Goal: Information Seeking & Learning: Compare options

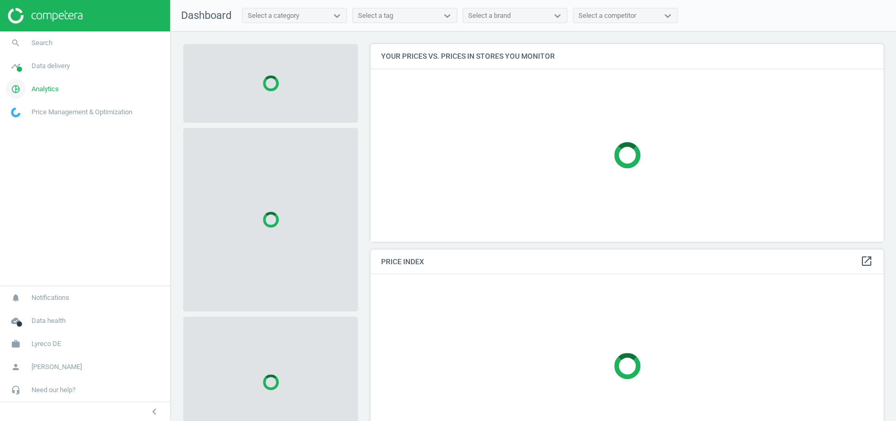
scroll to position [218, 523]
click at [47, 90] on span "Analytics" at bounding box center [44, 88] width 27 height 9
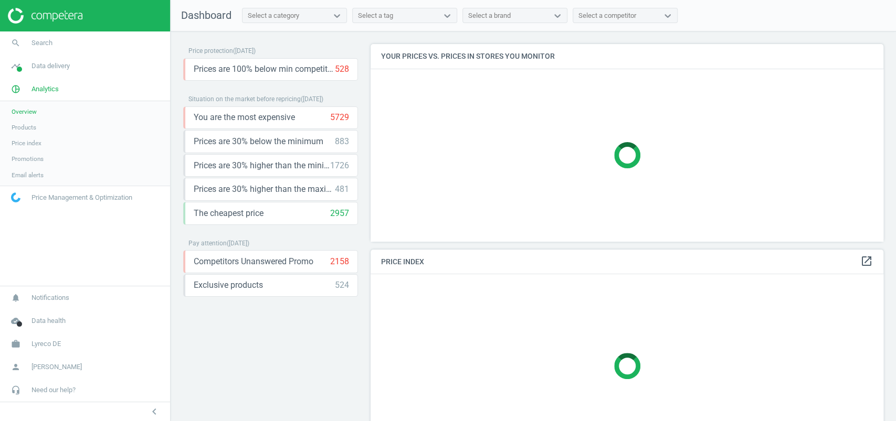
click at [33, 126] on span "Products" at bounding box center [24, 127] width 25 height 8
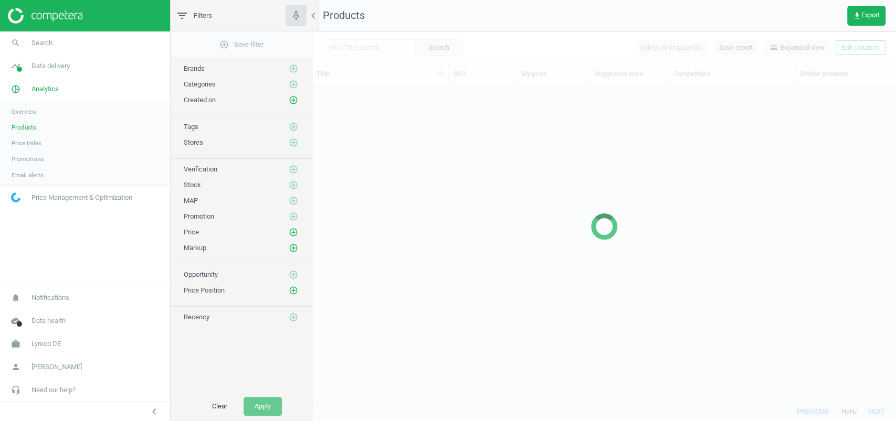
scroll to position [296, 572]
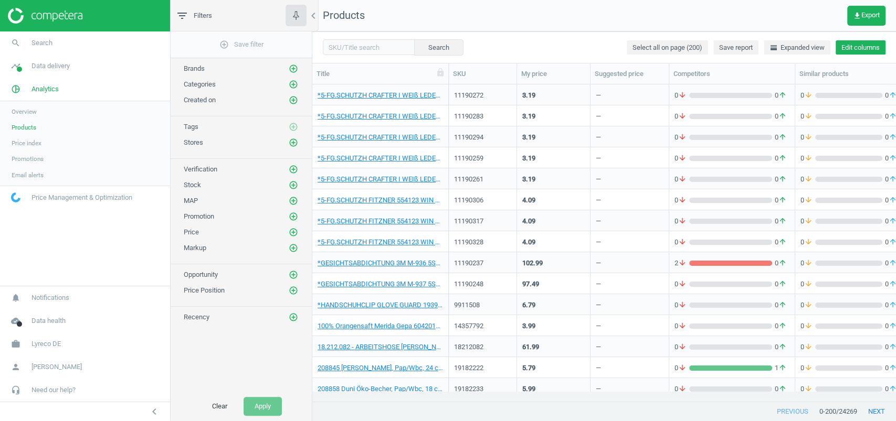
click at [862, 51] on button "Edit columns" at bounding box center [860, 47] width 50 height 15
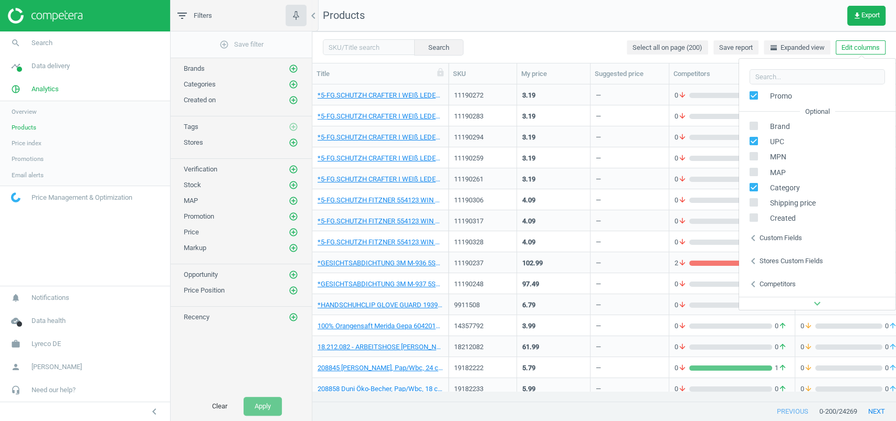
scroll to position [142, 0]
click at [799, 215] on div "Custom fields" at bounding box center [780, 216] width 43 height 9
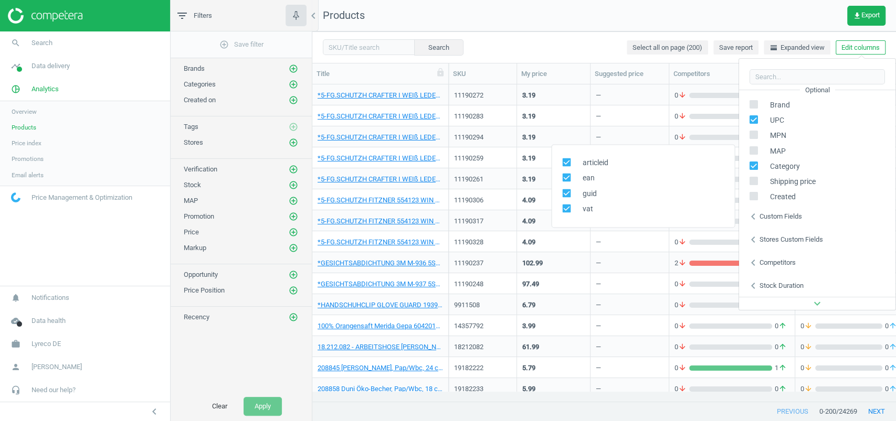
click at [799, 236] on div "Stores custom fields" at bounding box center [790, 239] width 63 height 9
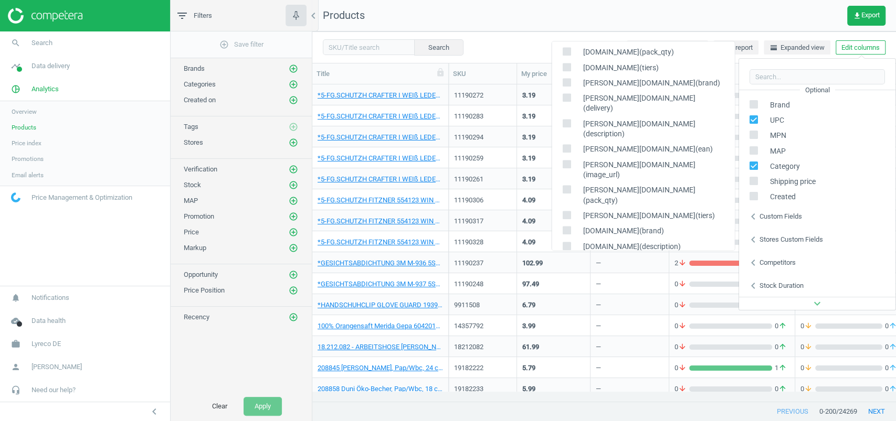
scroll to position [750, 0]
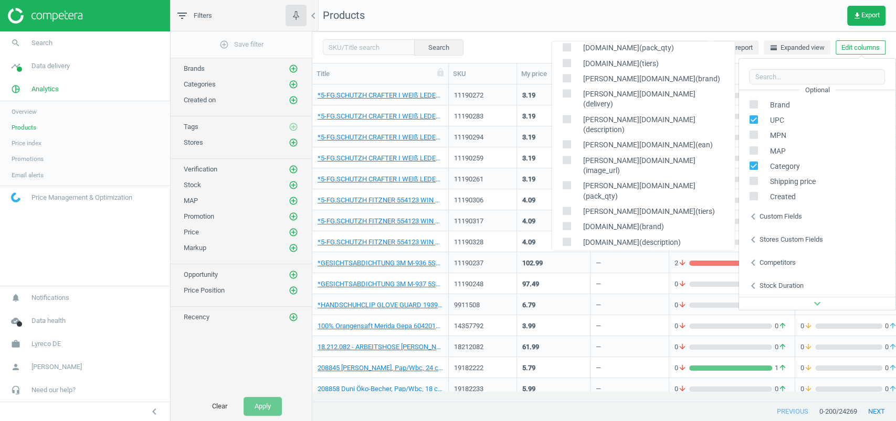
click at [508, 7] on nav "Products get_app Export" at bounding box center [603, 15] width 583 height 31
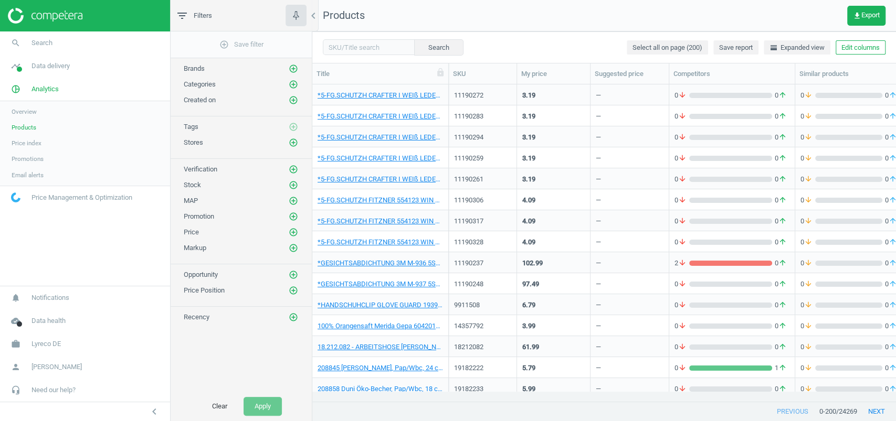
click at [442, 419] on div "previous 0 - 200 / 24269 next" at bounding box center [603, 411] width 583 height 19
click at [52, 334] on link "work Lyreco DE" at bounding box center [85, 344] width 170 height 23
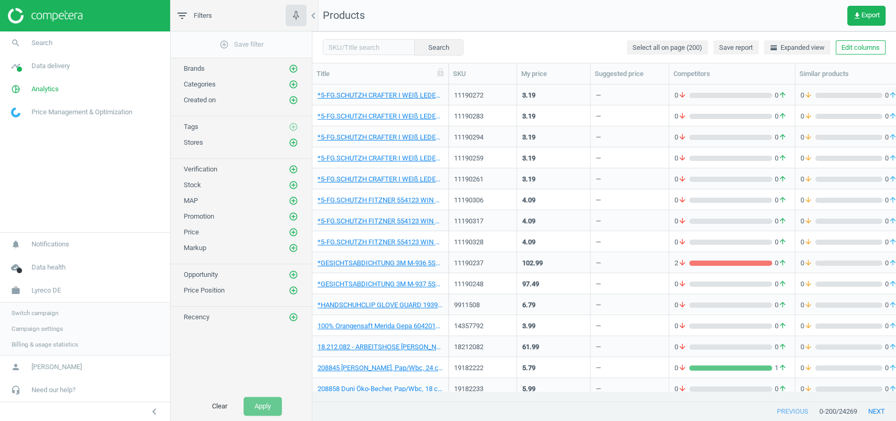
click at [48, 307] on link "Switch campaign" at bounding box center [85, 313] width 170 height 16
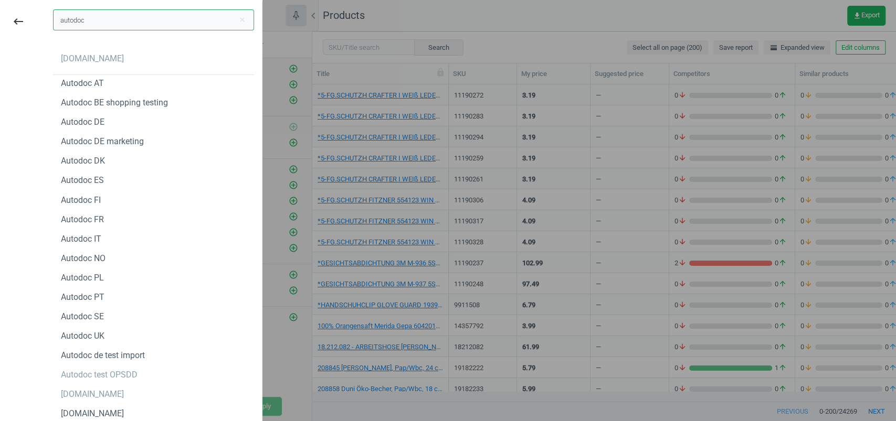
type input "autodoc"
click at [80, 60] on div "autodoc.de" at bounding box center [92, 59] width 63 height 12
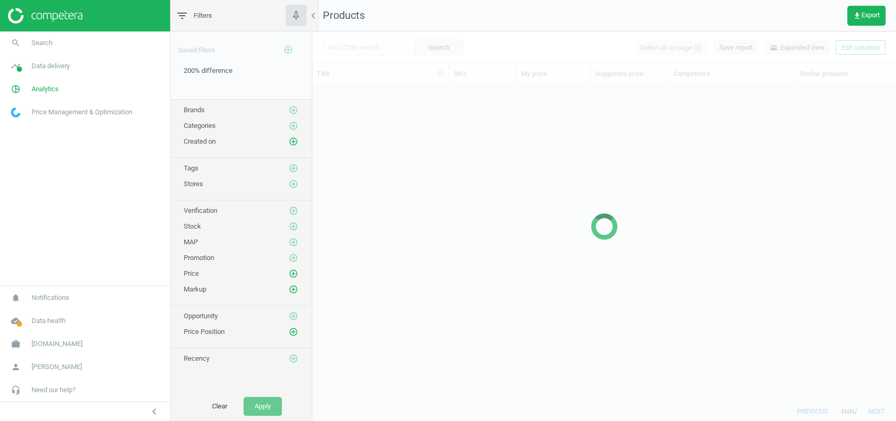
scroll to position [296, 572]
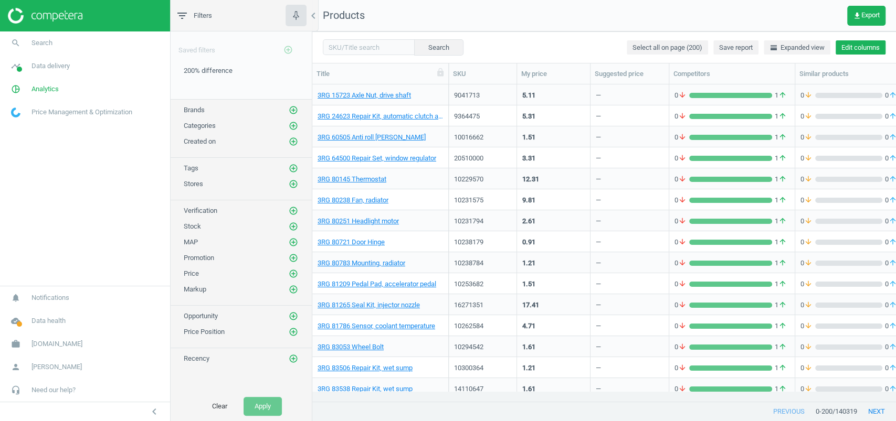
click at [847, 51] on button "Edit columns" at bounding box center [860, 47] width 50 height 15
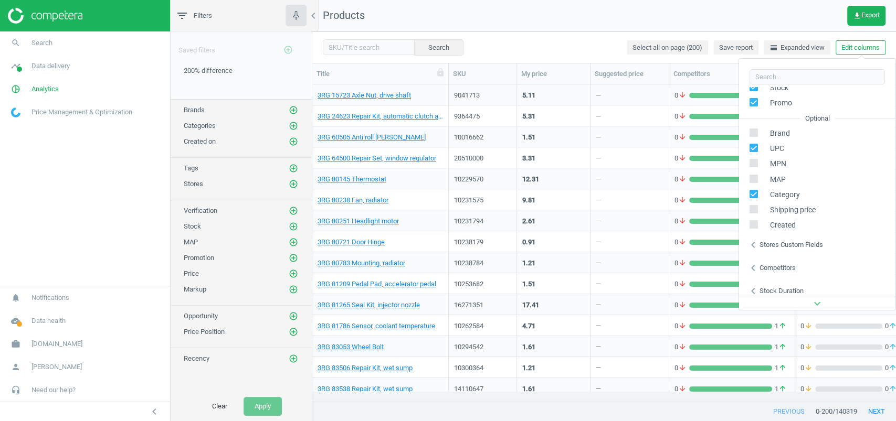
scroll to position [119, 0]
click at [790, 239] on div "Stores custom fields" at bounding box center [790, 239] width 63 height 9
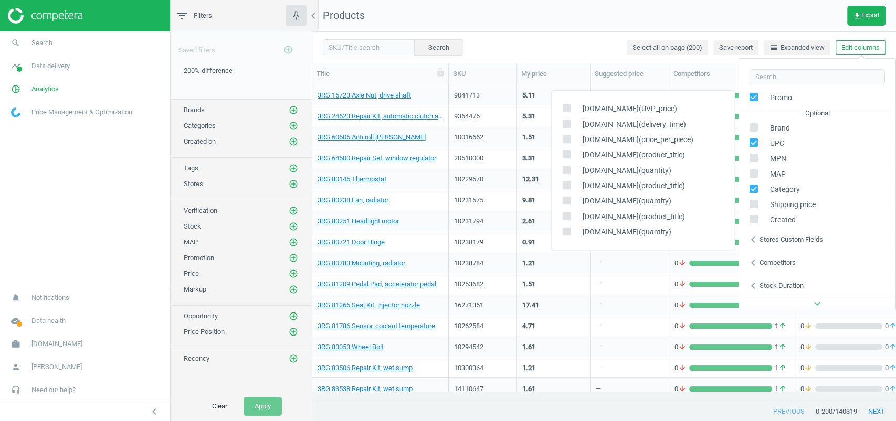
click at [643, 15] on nav "Products get_app Export" at bounding box center [603, 15] width 583 height 31
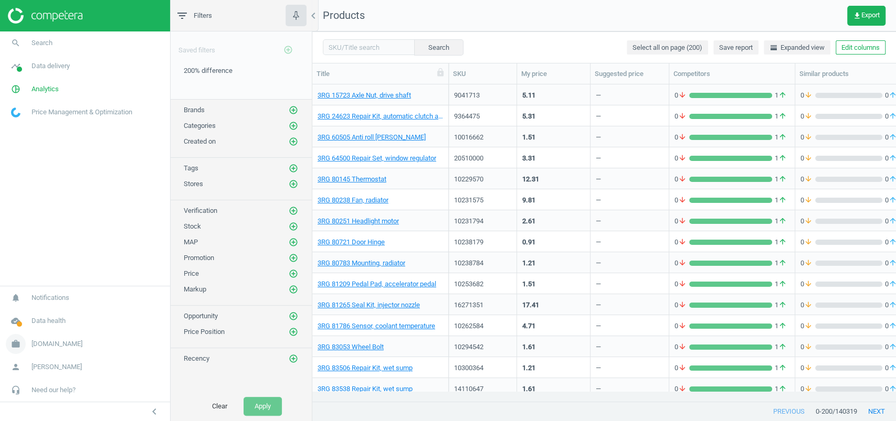
click at [64, 346] on span "[DOMAIN_NAME]" at bounding box center [56, 343] width 51 height 9
click at [41, 313] on span "Switch campaign" at bounding box center [35, 313] width 47 height 8
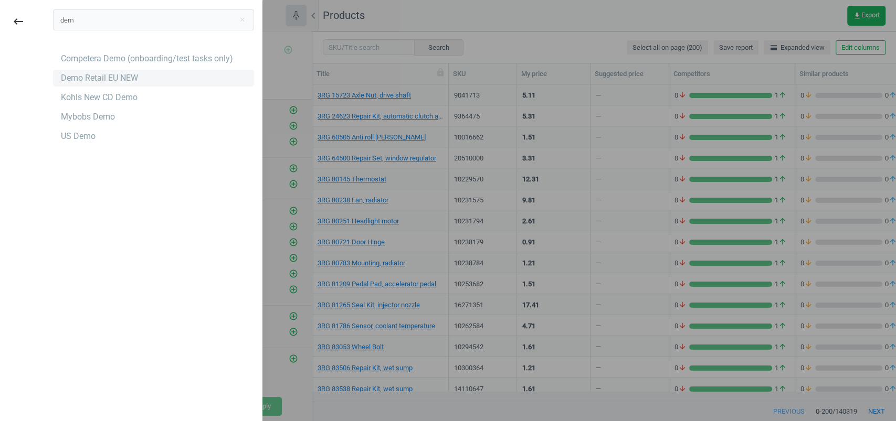
type input "dem"
click at [88, 82] on div "Demo Retail EU NEW" at bounding box center [99, 78] width 77 height 12
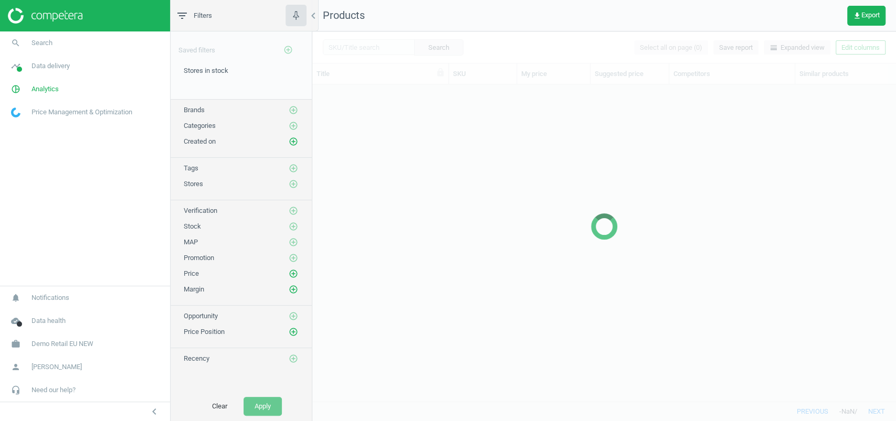
scroll to position [296, 572]
click at [42, 92] on span "Analytics" at bounding box center [44, 88] width 27 height 9
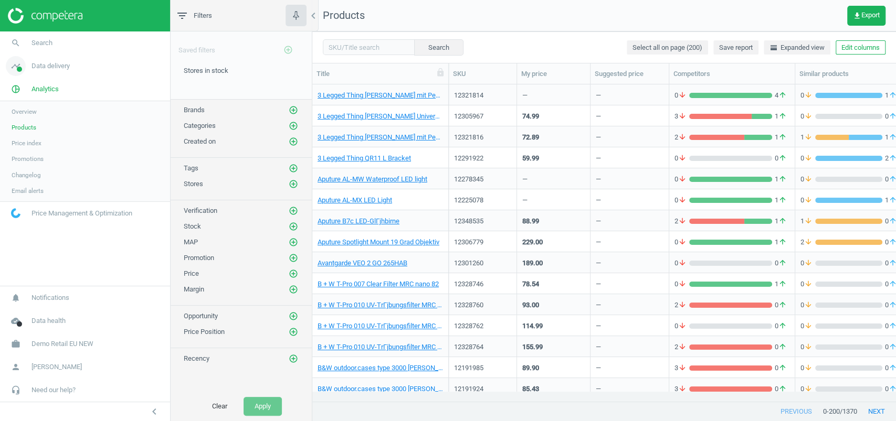
click at [55, 70] on span "Data delivery" at bounding box center [50, 65] width 38 height 9
click at [29, 119] on span "Matches" at bounding box center [23, 120] width 23 height 8
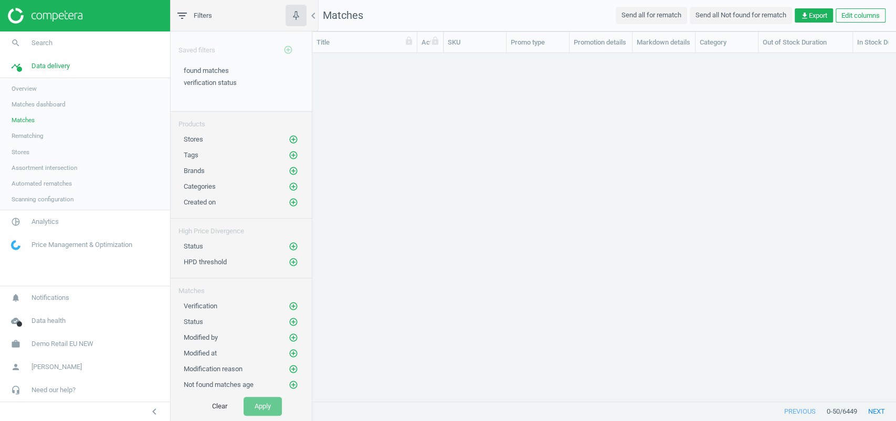
scroll to position [327, 572]
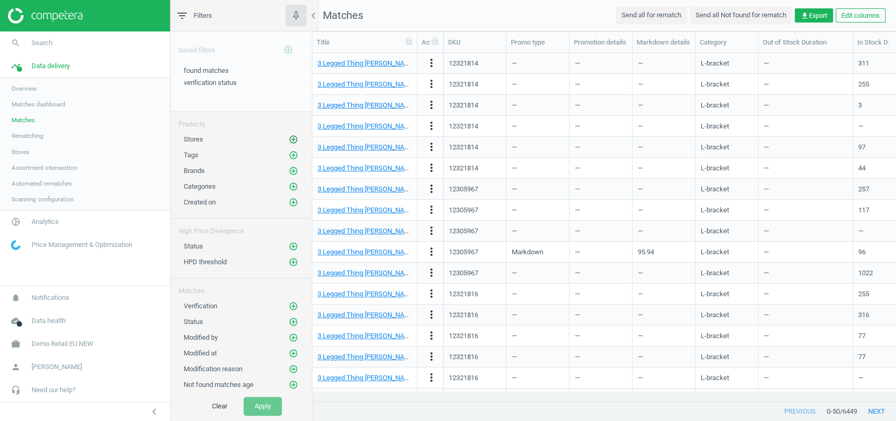
click at [289, 139] on icon "add_circle_outline" at bounding box center [293, 139] width 9 height 9
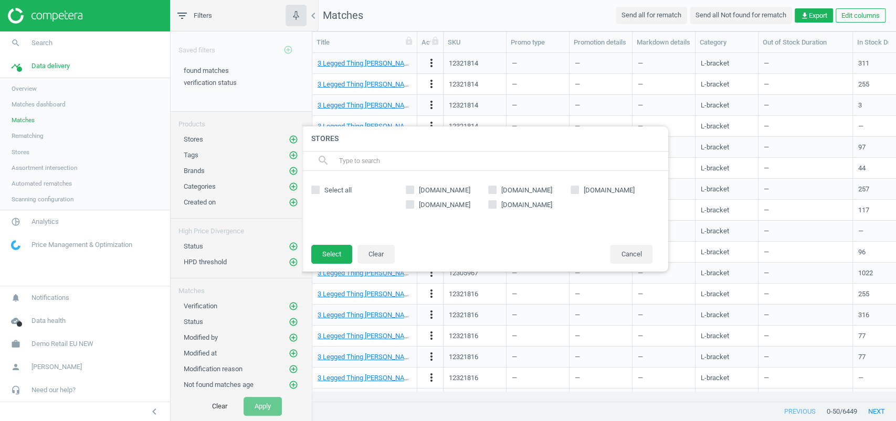
click at [496, 208] on icon at bounding box center [492, 204] width 8 height 8
click at [495, 208] on input "google.de" at bounding box center [491, 204] width 7 height 7
click at [491, 207] on icon at bounding box center [492, 204] width 8 height 8
click at [491, 207] on input "google.de" at bounding box center [491, 204] width 7 height 7
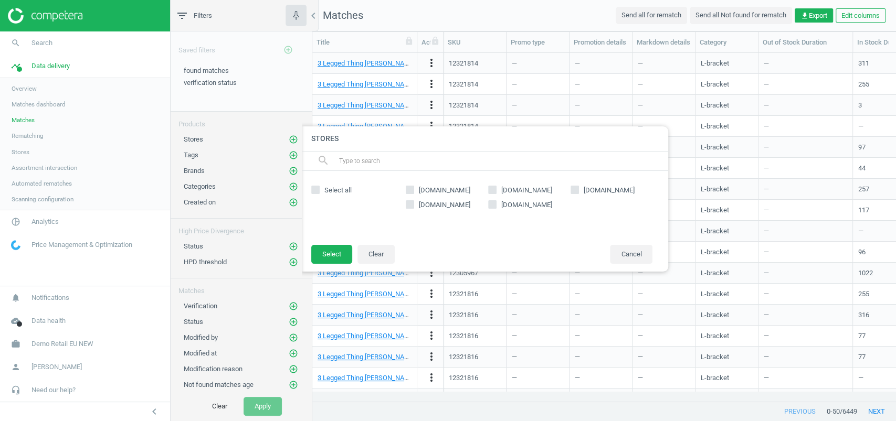
checkbox input "true"
click at [339, 256] on button "Select" at bounding box center [331, 254] width 41 height 19
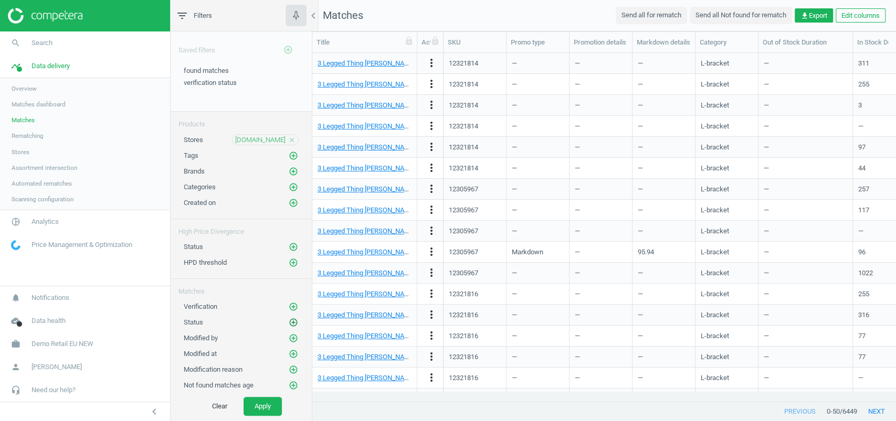
click at [289, 318] on icon "add_circle_outline" at bounding box center [293, 322] width 9 height 9
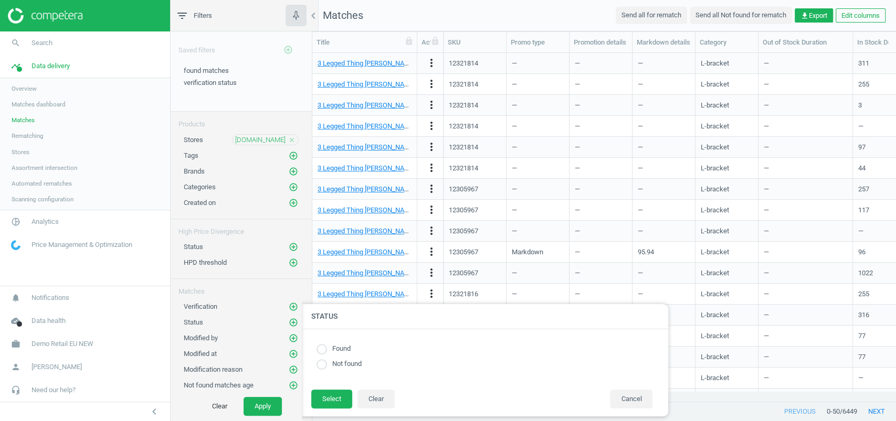
click at [322, 345] on input "radio" at bounding box center [321, 349] width 10 height 10
radio input "true"
click at [324, 393] on button "Select" at bounding box center [331, 399] width 41 height 19
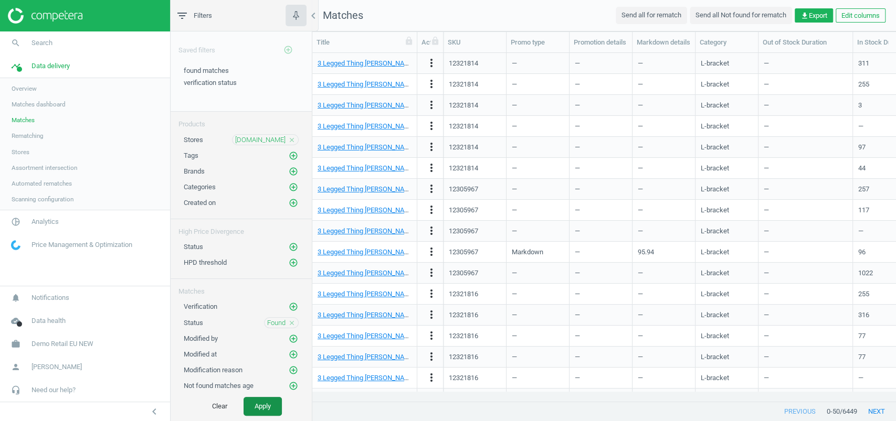
click at [258, 404] on button "Apply" at bounding box center [262, 406] width 38 height 19
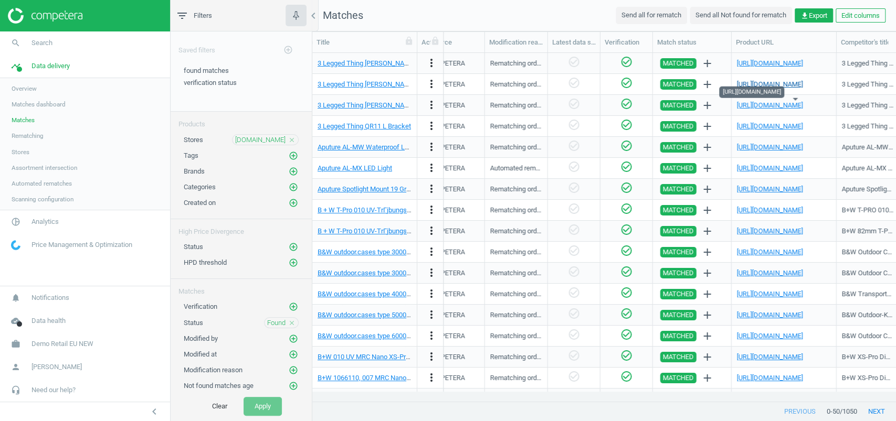
scroll to position [0, 1012]
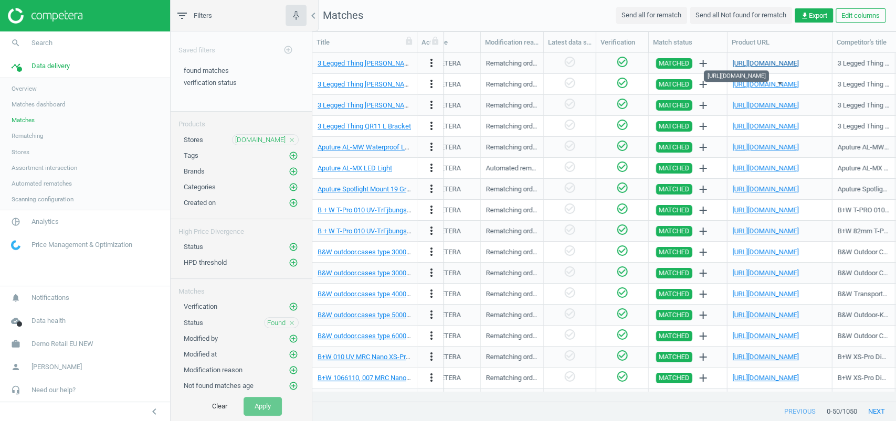
click at [763, 65] on link "[URL][DOMAIN_NAME]" at bounding box center [765, 63] width 66 height 8
click at [37, 214] on link "pie_chart_outlined Analytics" at bounding box center [85, 221] width 170 height 23
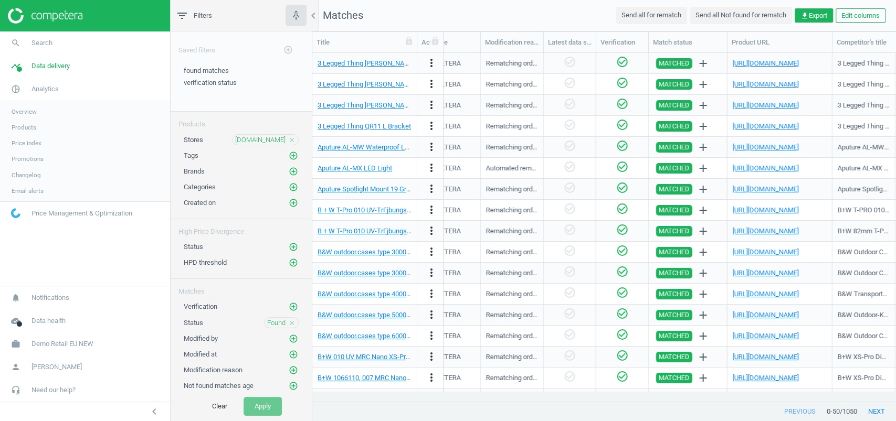
click at [31, 126] on span "Products" at bounding box center [24, 127] width 25 height 8
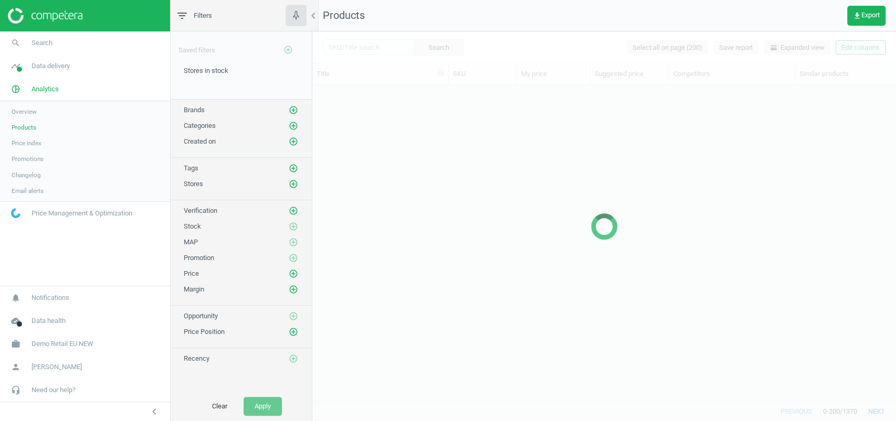
scroll to position [296, 572]
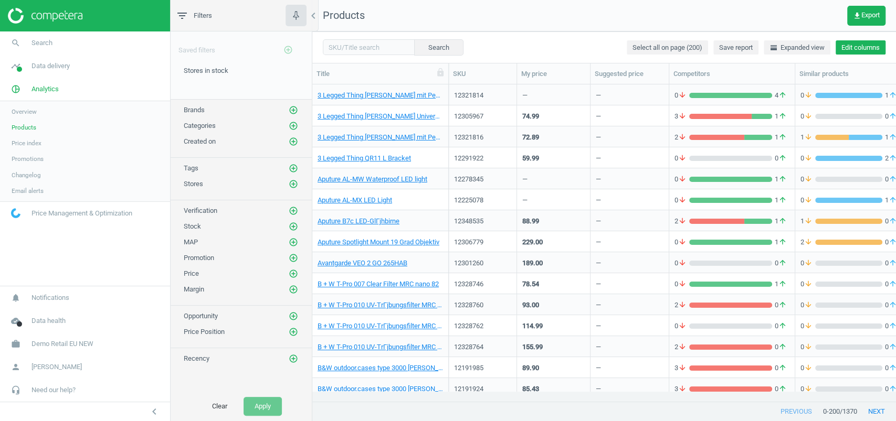
click at [863, 48] on button "Edit columns" at bounding box center [860, 47] width 50 height 15
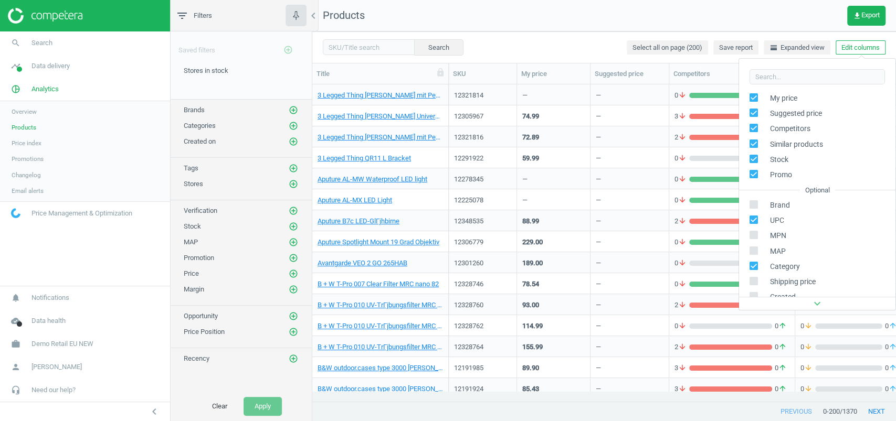
scroll to position [165, 0]
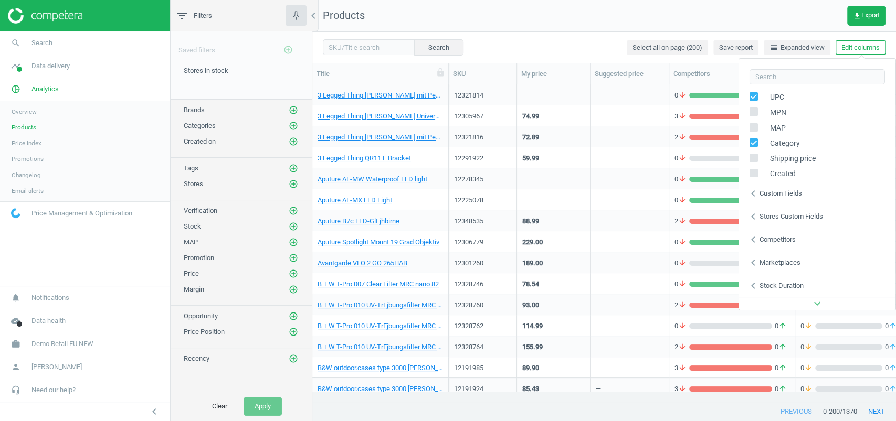
click at [796, 221] on div "chevron_left Stores custom fields" at bounding box center [817, 216] width 156 height 23
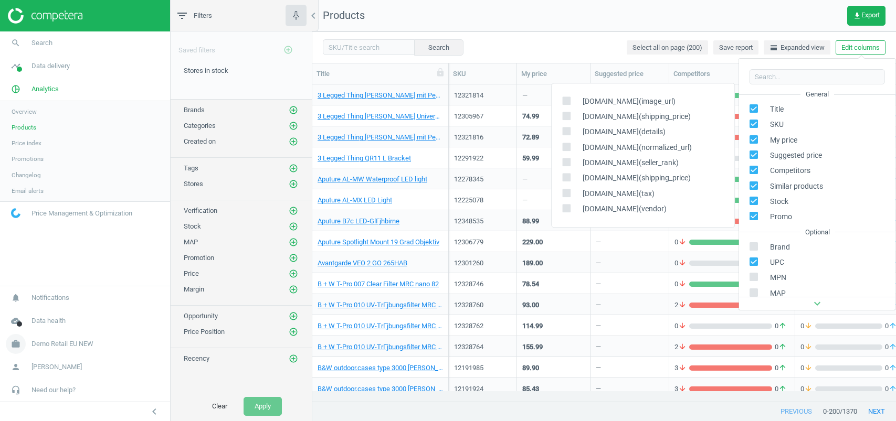
click at [60, 343] on span "Demo Retail EU NEW" at bounding box center [62, 343] width 62 height 9
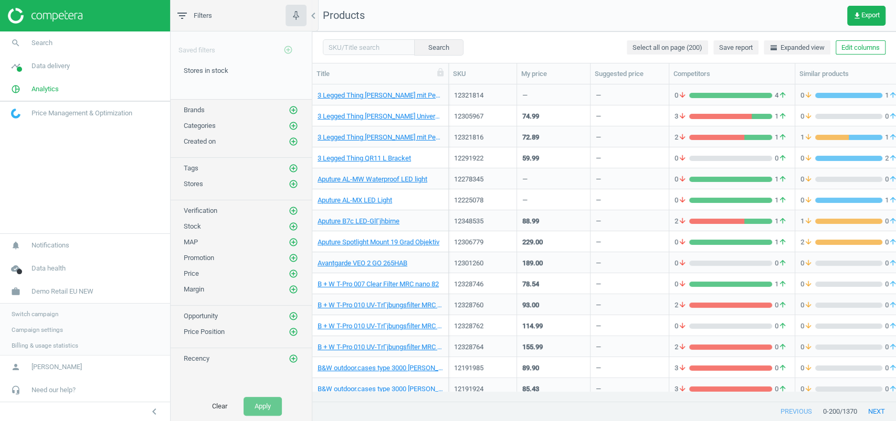
scroll to position [296, 572]
click at [56, 311] on span "Switch campaign" at bounding box center [35, 313] width 47 height 8
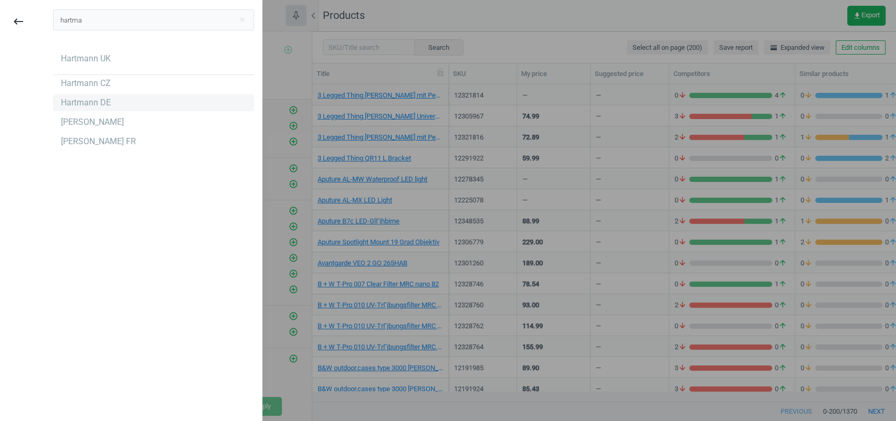
type input "hartma"
click at [101, 98] on div "Hartmann DE" at bounding box center [86, 103] width 50 height 12
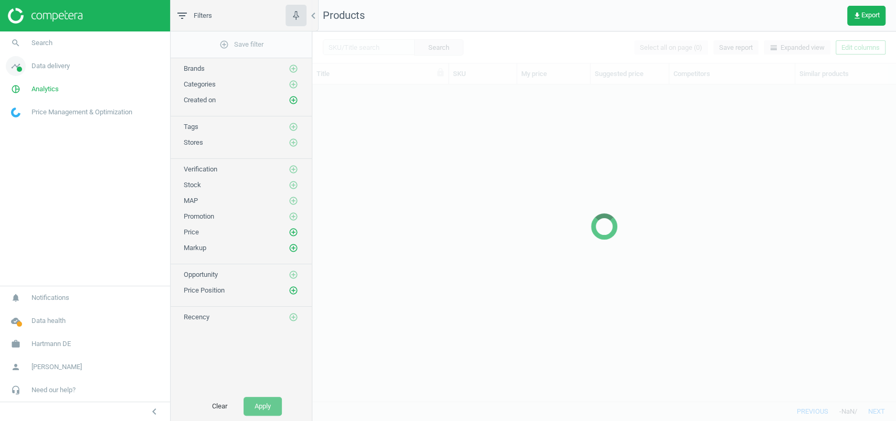
scroll to position [296, 572]
click at [45, 95] on link "pie_chart_outlined Analytics" at bounding box center [85, 89] width 170 height 23
click at [55, 70] on link "timeline Data delivery" at bounding box center [85, 66] width 170 height 23
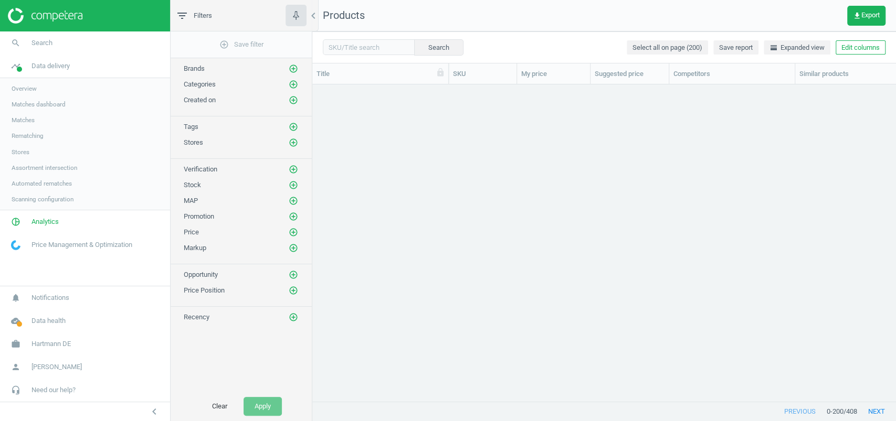
click at [27, 118] on span "Matches" at bounding box center [23, 120] width 23 height 8
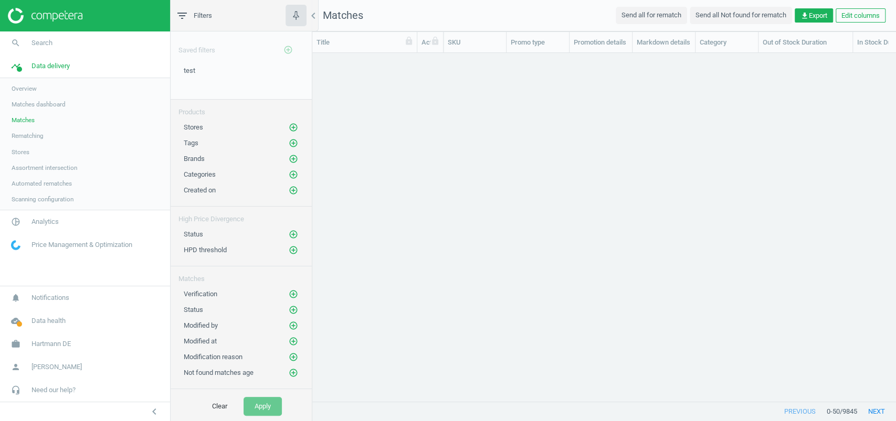
scroll to position [327, 572]
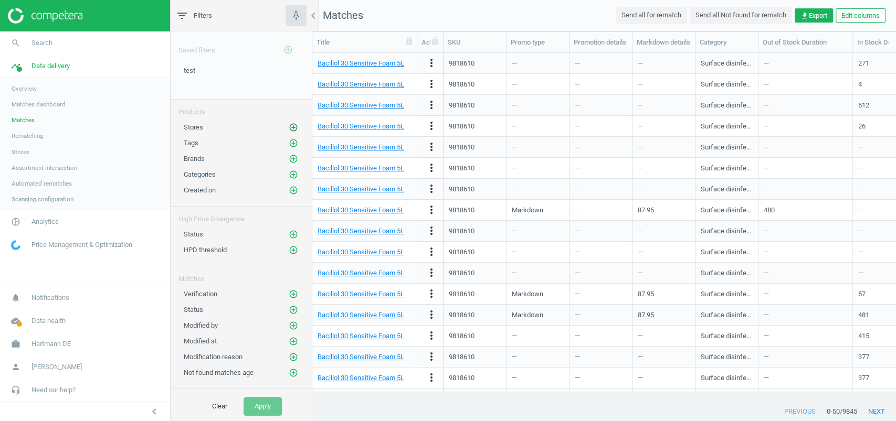
click at [289, 124] on icon "add_circle_outline" at bounding box center [293, 127] width 9 height 9
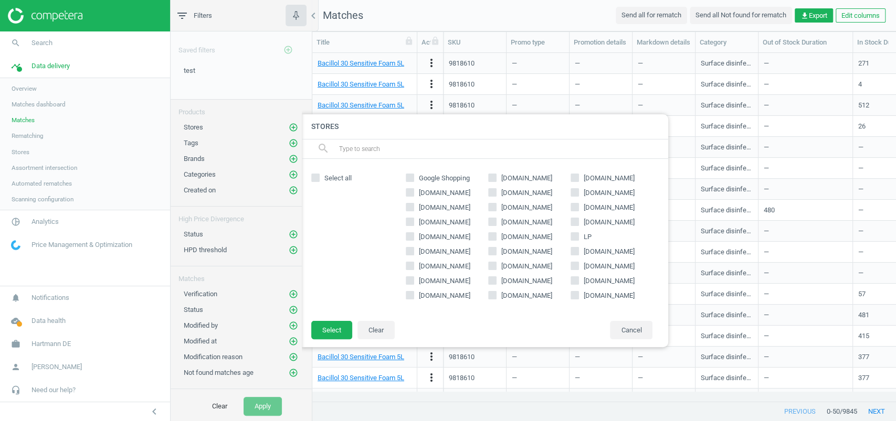
click at [448, 150] on input "text" at bounding box center [499, 149] width 322 height 17
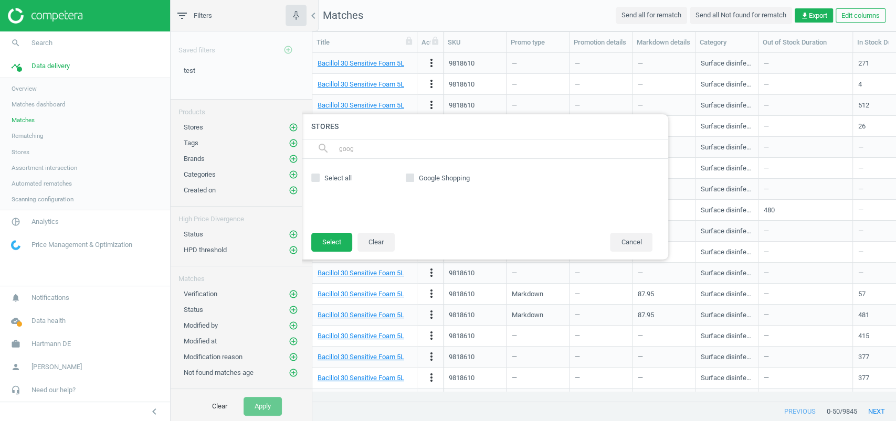
type input "goog"
click at [471, 177] on span "Google Shopping" at bounding box center [444, 178] width 55 height 9
click at [413, 177] on input "Google Shopping" at bounding box center [410, 178] width 7 height 7
checkbox input "true"
click at [347, 242] on button "Select" at bounding box center [331, 242] width 41 height 19
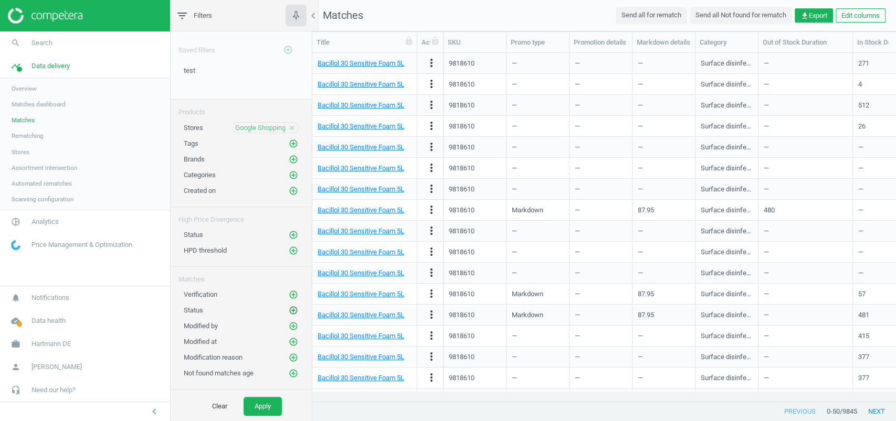
click at [289, 306] on icon "add_circle_outline" at bounding box center [293, 310] width 9 height 9
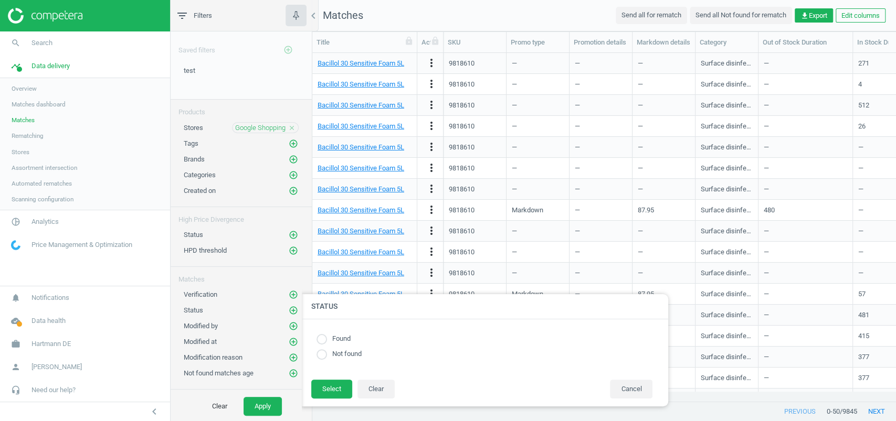
click at [358, 338] on div "Found" at bounding box center [484, 339] width 336 height 10
click at [338, 337] on label "Found" at bounding box center [339, 339] width 24 height 10
drag, startPoint x: 324, startPoint y: 338, endPoint x: 327, endPoint y: 360, distance: 22.3
click at [324, 338] on input "radio" at bounding box center [321, 339] width 10 height 10
radio input "true"
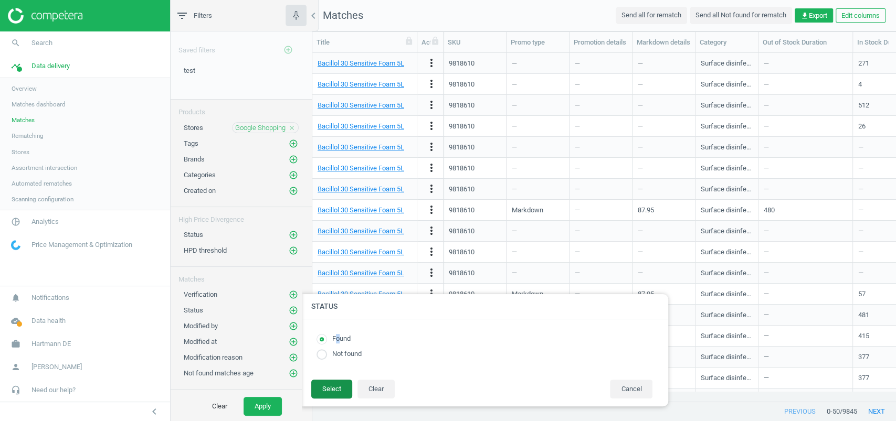
drag, startPoint x: 327, startPoint y: 386, endPoint x: 302, endPoint y: 401, distance: 29.4
click at [327, 386] on button "Select" at bounding box center [331, 389] width 41 height 19
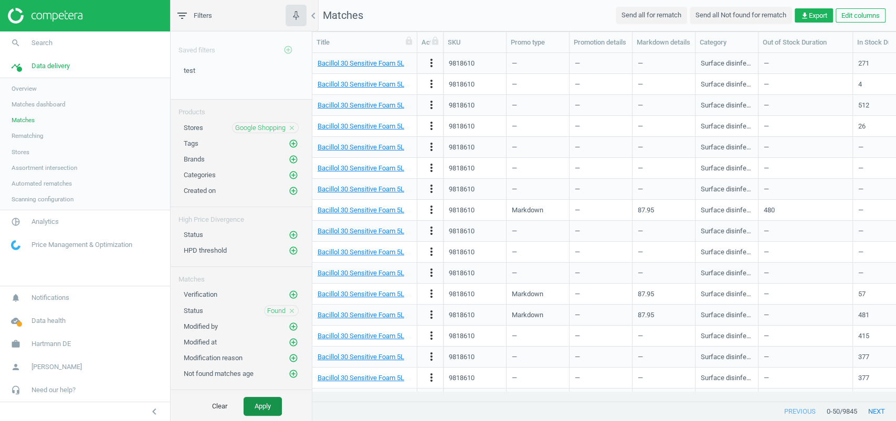
click at [272, 407] on button "Apply" at bounding box center [262, 406] width 38 height 19
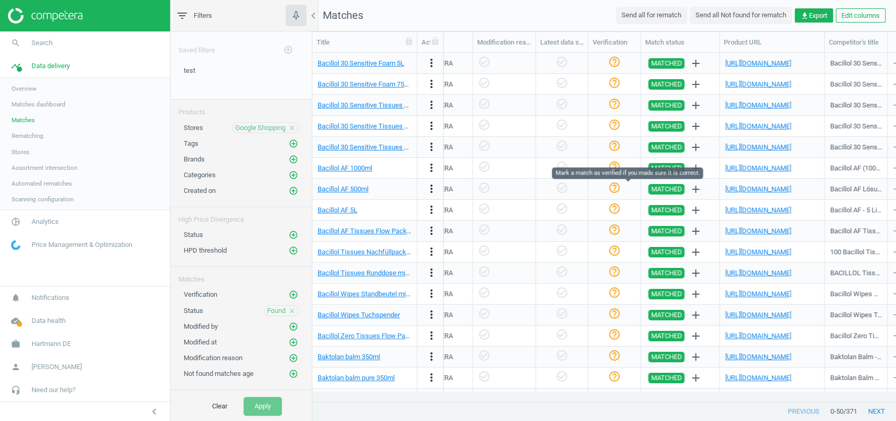
scroll to position [0, 1033]
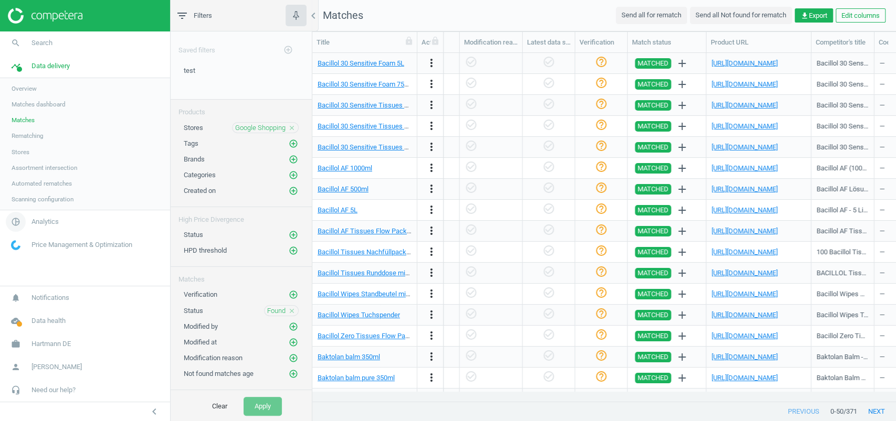
click at [36, 220] on span "Analytics" at bounding box center [44, 221] width 27 height 9
click at [24, 120] on link "Products" at bounding box center [85, 128] width 170 height 16
click at [723, 66] on link "[URL][DOMAIN_NAME]" at bounding box center [744, 63] width 66 height 8
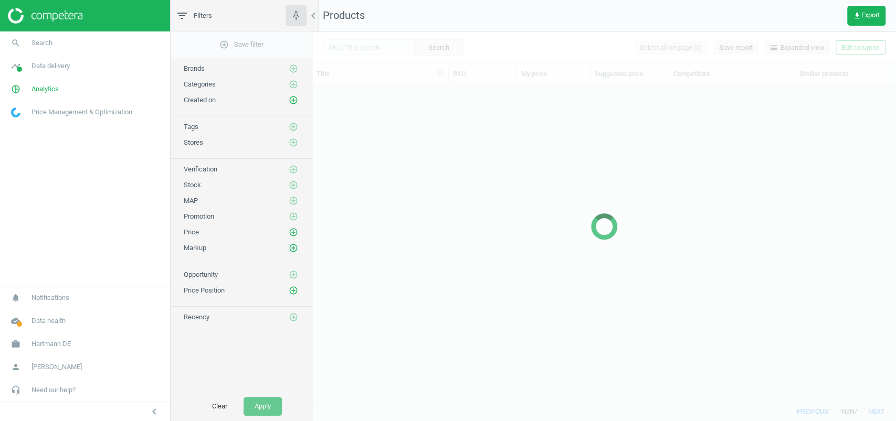
scroll to position [296, 572]
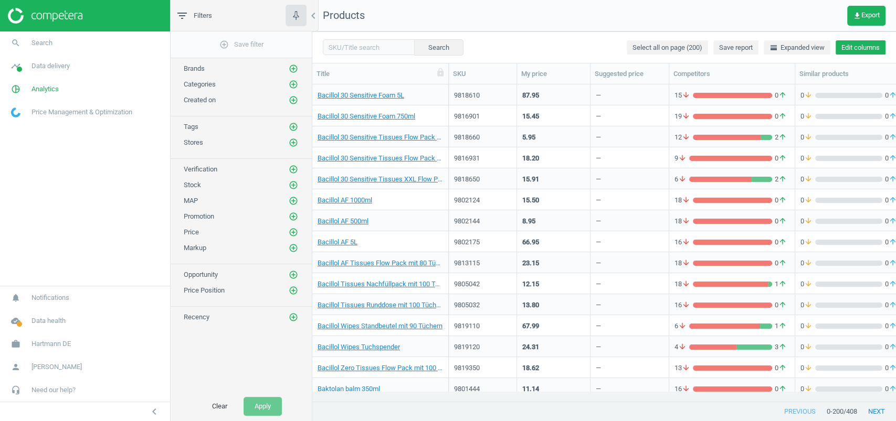
click at [847, 46] on button "Edit columns" at bounding box center [860, 47] width 50 height 15
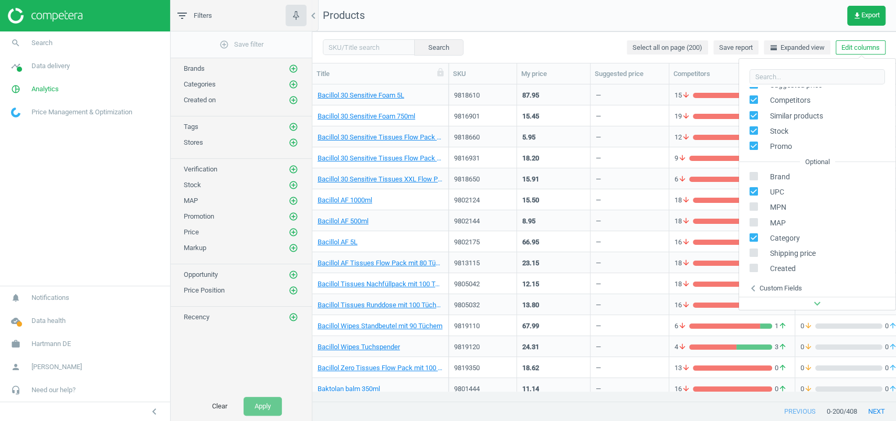
scroll to position [125, 0]
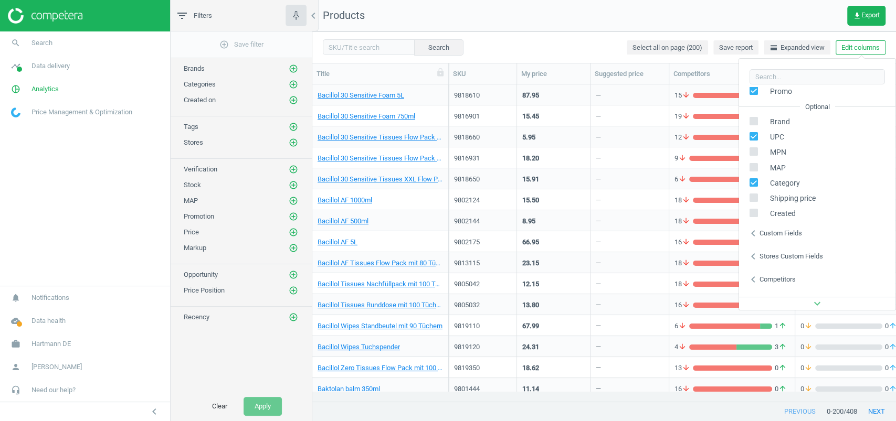
click at [777, 237] on div "Custom fields" at bounding box center [780, 233] width 43 height 9
click at [780, 253] on div "Stores custom fields" at bounding box center [790, 256] width 63 height 9
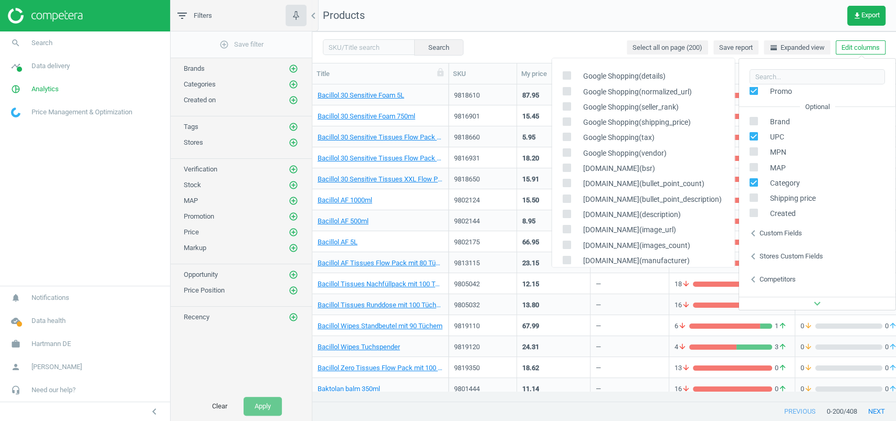
click at [611, 17] on nav "Products get_app Export" at bounding box center [603, 15] width 583 height 31
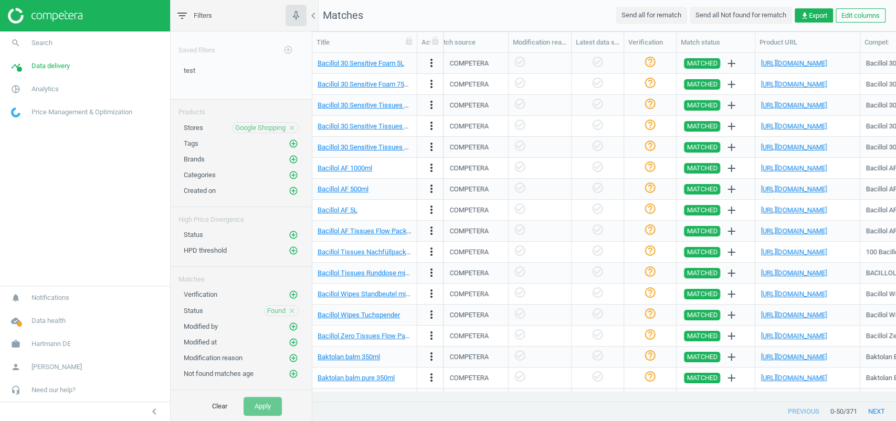
scroll to position [0, 982]
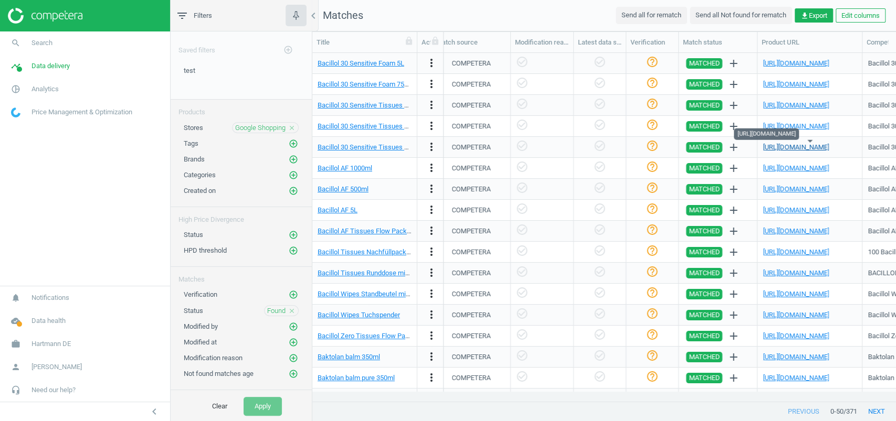
click at [770, 145] on link "https://www.google.de/shopping/product/5405918856470495058" at bounding box center [795, 147] width 66 height 8
click at [790, 169] on link "https://www.google.de/shopping/product/7083929293437026007/offers?q=Bacillol%20…" at bounding box center [795, 168] width 66 height 8
click at [788, 270] on link "https://www.google.de/shopping/product/12222122781284227787?q=4031678039814&sca…" at bounding box center [795, 273] width 66 height 8
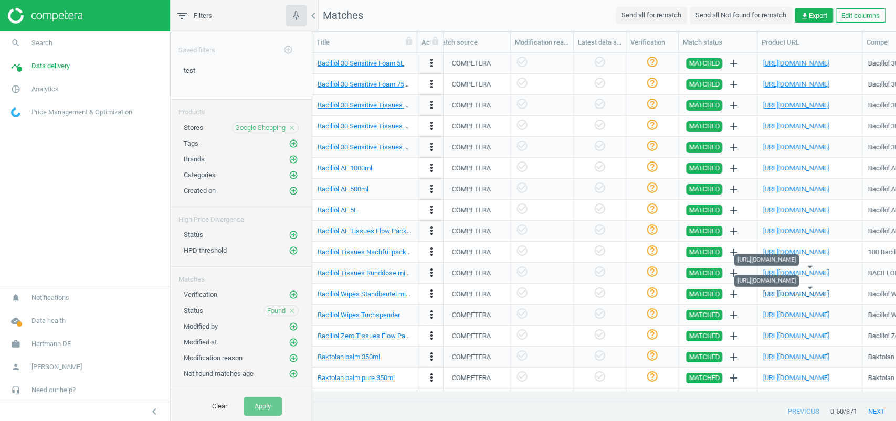
click at [780, 294] on link "https://www.google.de/shopping/product/7758179806741297707?q=4031678083916&sca_…" at bounding box center [795, 294] width 66 height 8
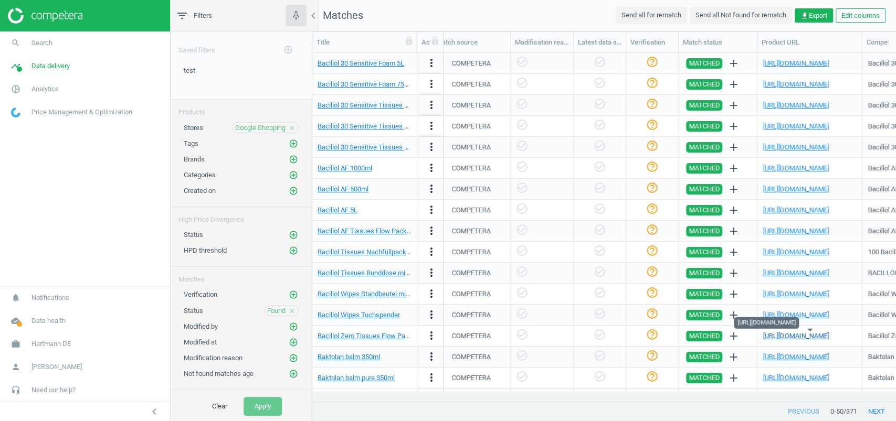
click at [821, 337] on link "https://www.google.de/shopping/product/2507074691955079966" at bounding box center [795, 336] width 66 height 8
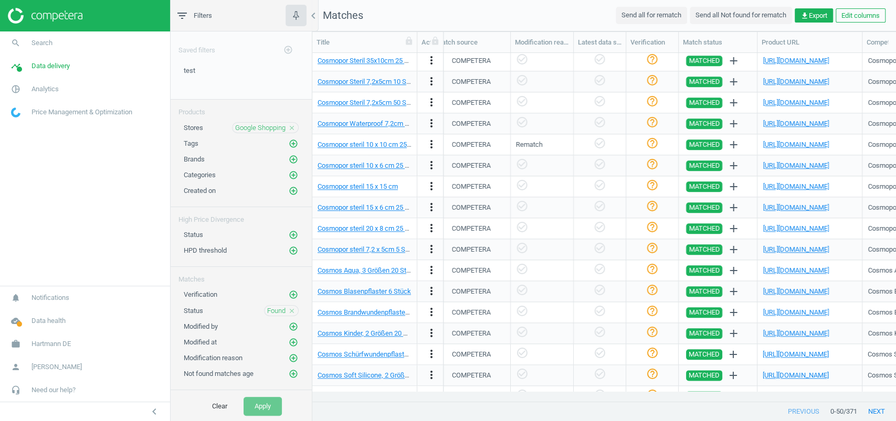
scroll to position [696, 0]
click at [793, 289] on link "https://www.google.de/shopping/product/15406191966750555387" at bounding box center [795, 291] width 66 height 8
click at [786, 336] on link "https://www.google.de/shopping/product/12079434843959432408" at bounding box center [795, 333] width 66 height 8
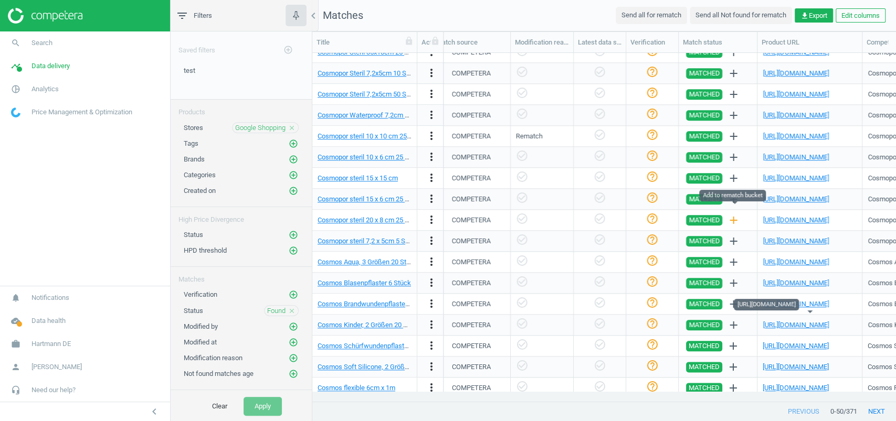
scroll to position [710, 0]
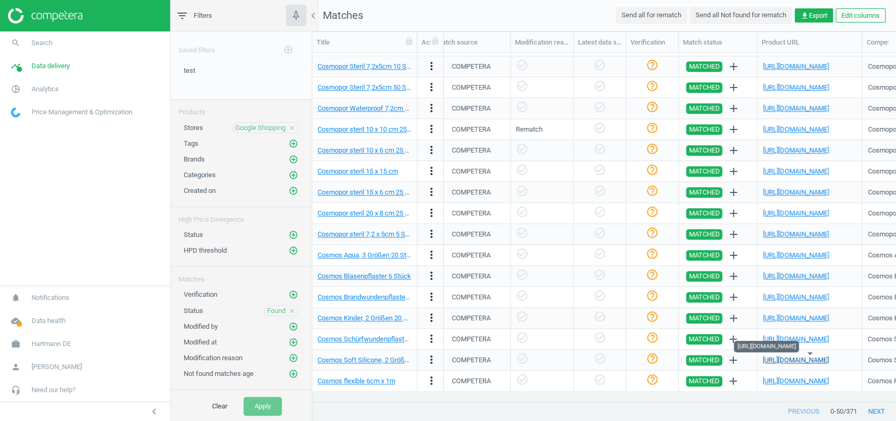
click at [767, 358] on link "https://www.google.de/shopping/product/15175578253709018811" at bounding box center [795, 360] width 66 height 8
click at [873, 409] on button "next" at bounding box center [876, 411] width 39 height 19
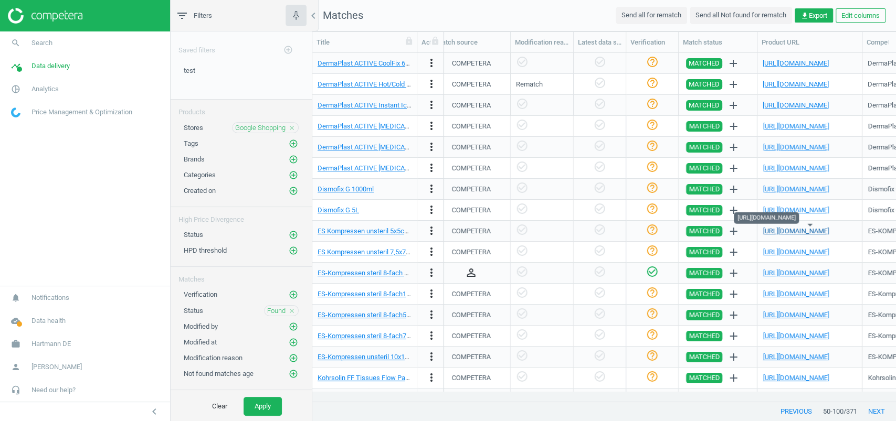
click at [795, 228] on link "https://www.google.de/shopping/product/6347414710164028368" at bounding box center [795, 231] width 66 height 8
click at [771, 60] on link "https://www.google.de/shopping/product/12569304868123858953" at bounding box center [795, 63] width 66 height 8
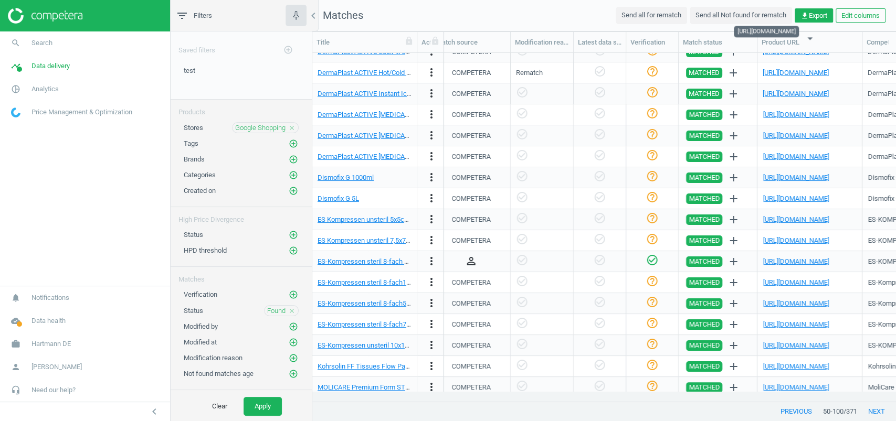
scroll to position [26, 0]
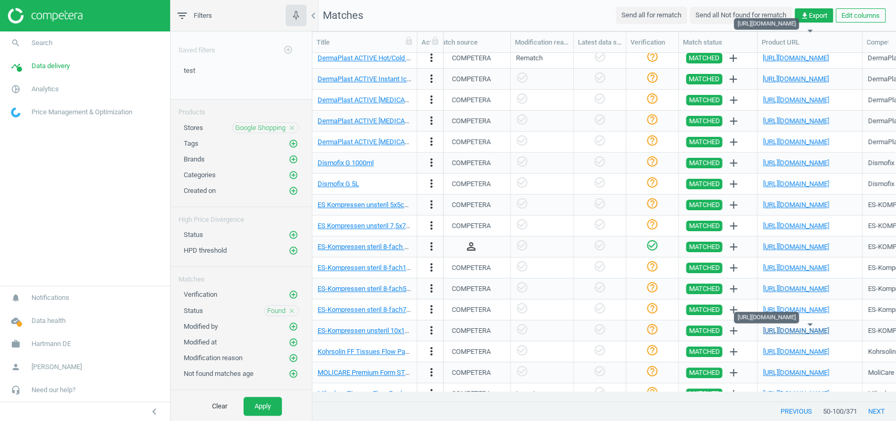
click at [787, 327] on link "https://www.google.de/shopping/product/3135376582172338672" at bounding box center [795, 331] width 66 height 8
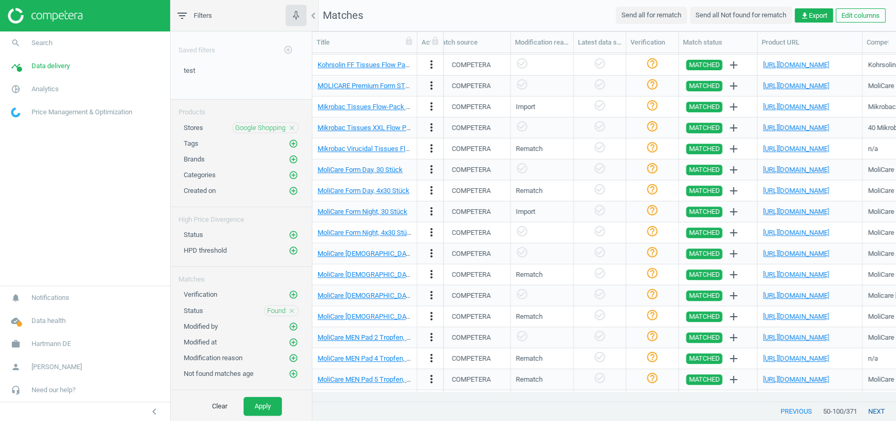
click at [867, 413] on button "next" at bounding box center [876, 411] width 39 height 19
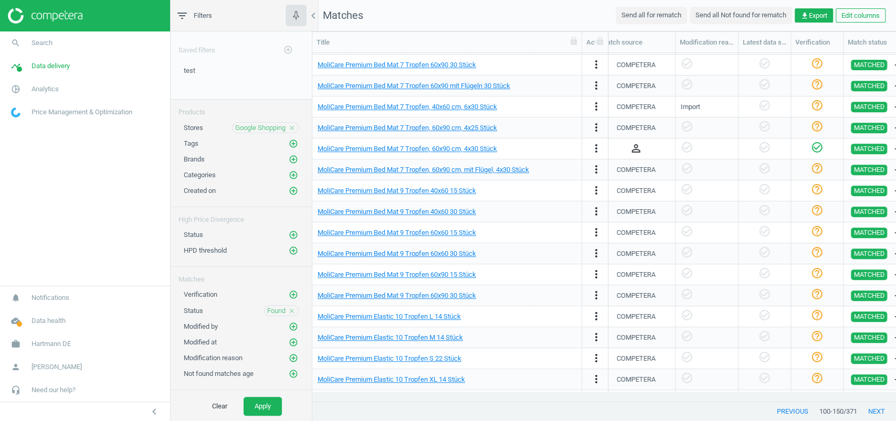
drag, startPoint x: 416, startPoint y: 43, endPoint x: 581, endPoint y: 44, distance: 164.8
click at [581, 44] on div at bounding box center [581, 42] width 10 height 20
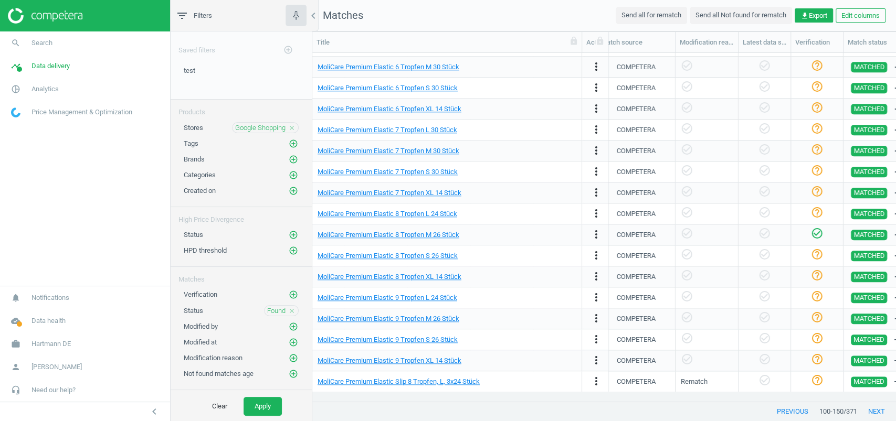
scroll to position [710, 0]
click at [883, 409] on button "next" at bounding box center [876, 411] width 39 height 19
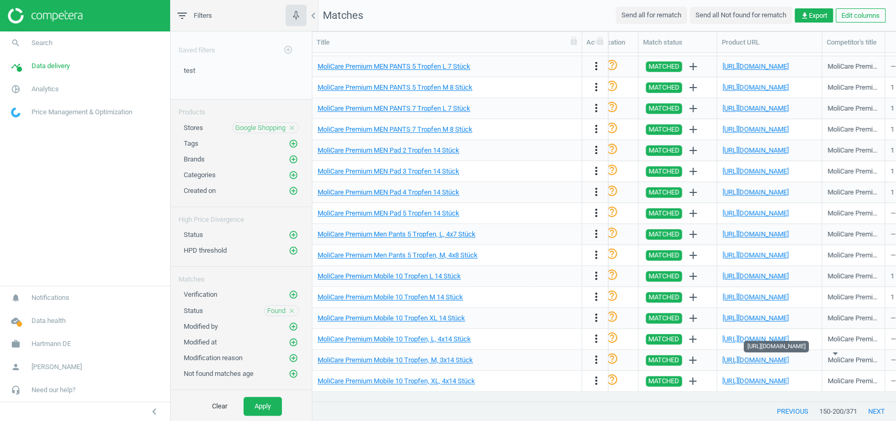
scroll to position [0, 1187]
click at [786, 380] on link "https://www.google.de/shopping/product/11673680970191148042" at bounding box center [755, 381] width 66 height 8
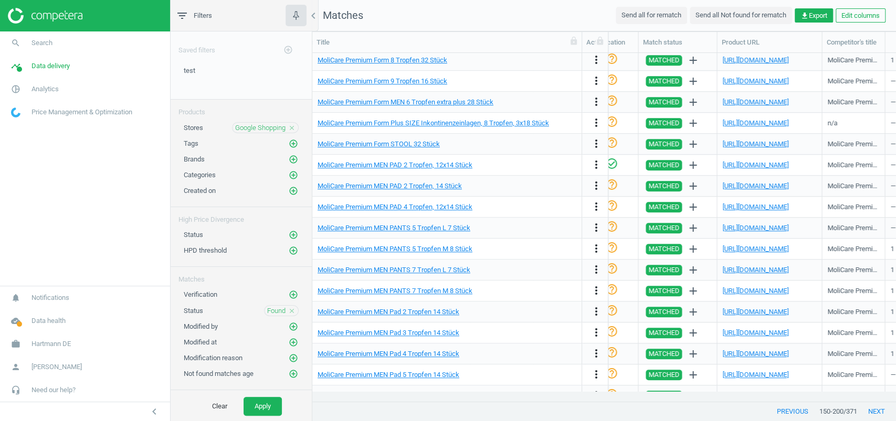
scroll to position [99, 0]
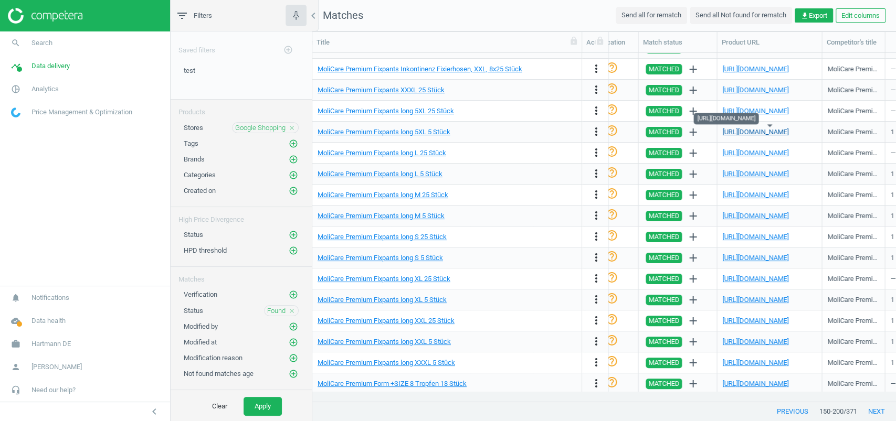
click at [784, 129] on link "https://www.google.de/shopping/product/3172283901351228782" at bounding box center [755, 132] width 66 height 8
click at [875, 414] on button "next" at bounding box center [876, 411] width 39 height 19
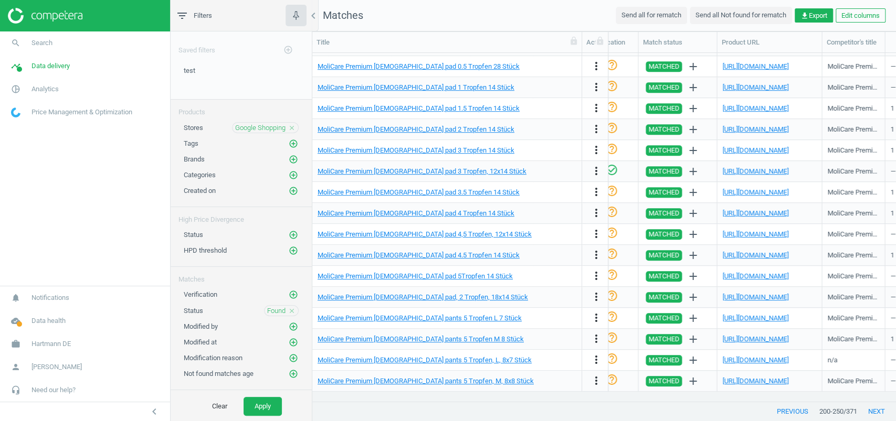
scroll to position [423, 0]
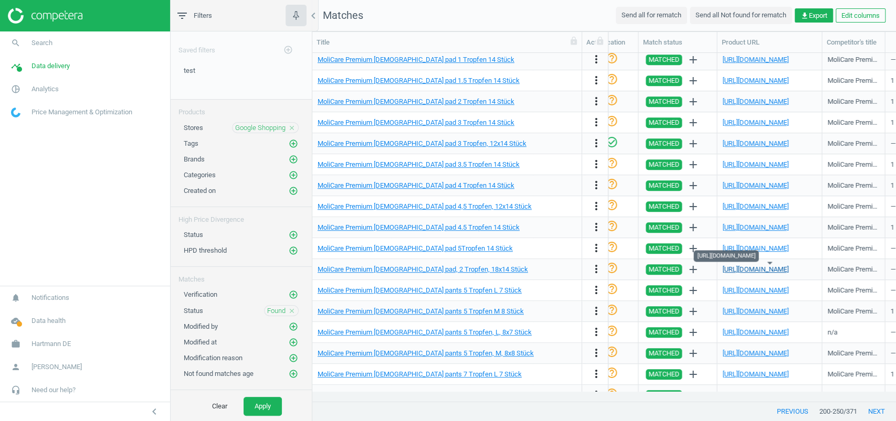
click at [770, 269] on link "https://www.google.de/shopping/product/7870710983720653801" at bounding box center [755, 269] width 66 height 8
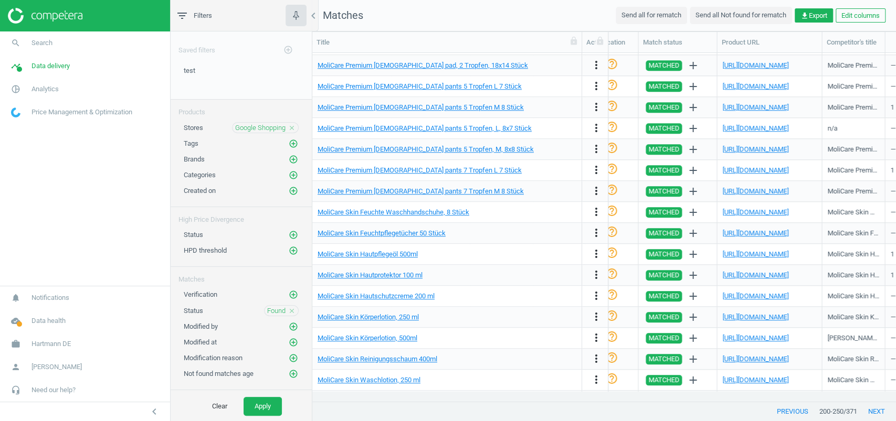
scroll to position [628, 0]
click at [746, 167] on link "https://www.google.de/shopping/product/14773395297657440875" at bounding box center [755, 170] width 66 height 8
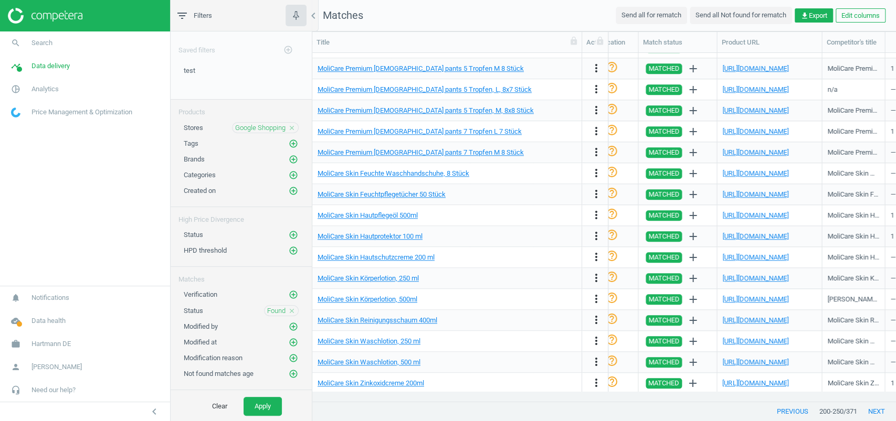
scroll to position [710, 0]
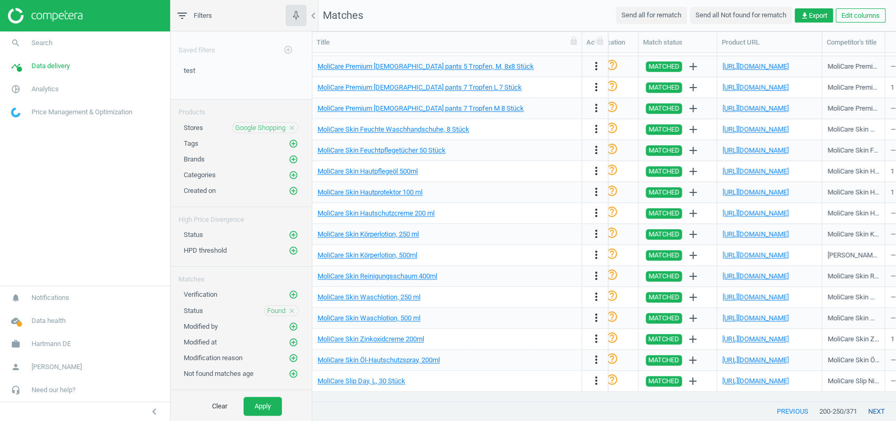
click at [874, 410] on button "next" at bounding box center [876, 411] width 39 height 19
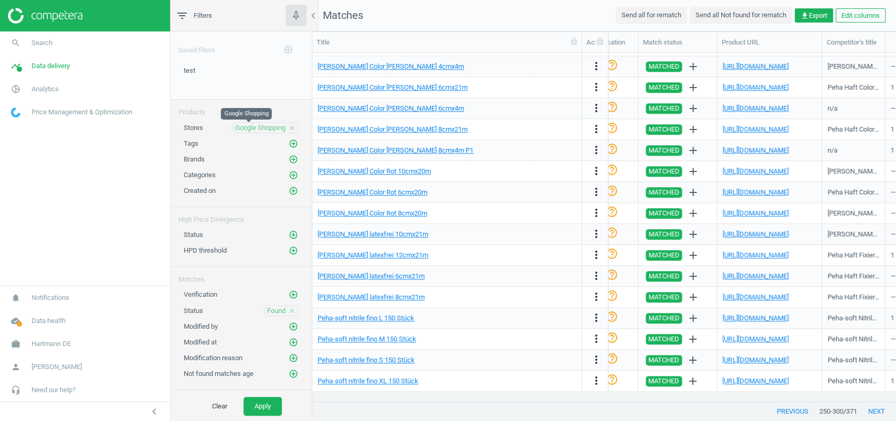
click at [261, 125] on span "Google Shopping" at bounding box center [260, 127] width 50 height 9
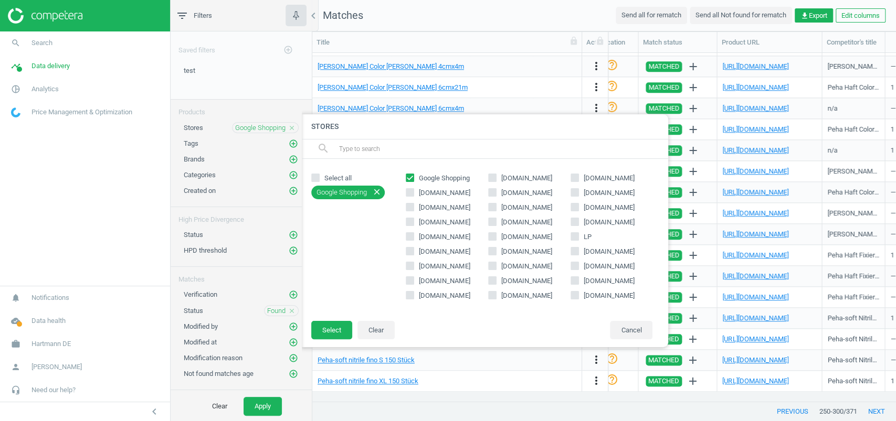
click at [503, 177] on span "[DOMAIN_NAME]" at bounding box center [526, 178] width 55 height 9
click at [495, 177] on input "[DOMAIN_NAME]" at bounding box center [491, 178] width 7 height 7
checkbox input "true"
click at [450, 174] on span "Google Shopping" at bounding box center [444, 178] width 55 height 9
click at [413, 175] on input "Google Shopping" at bounding box center [410, 178] width 7 height 7
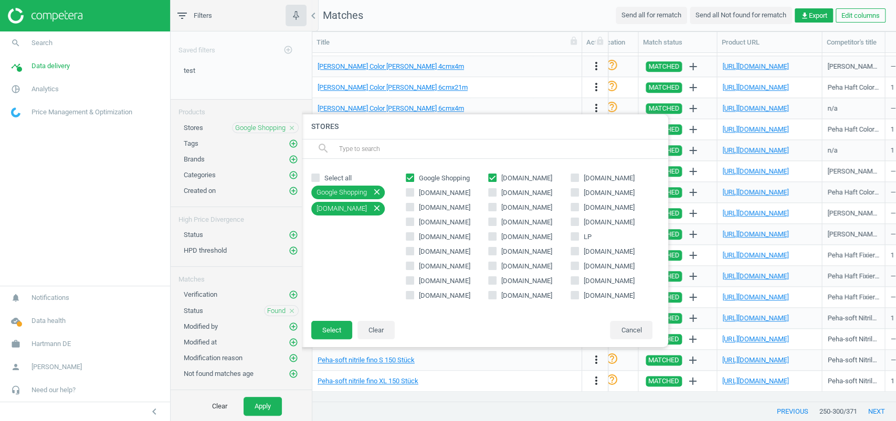
checkbox input "false"
click at [321, 328] on button "Select" at bounding box center [331, 330] width 41 height 19
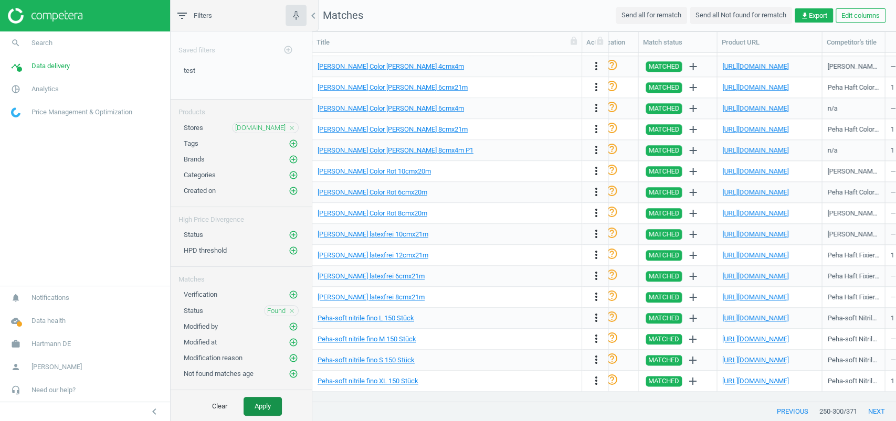
click at [268, 409] on button "Apply" at bounding box center [262, 406] width 38 height 19
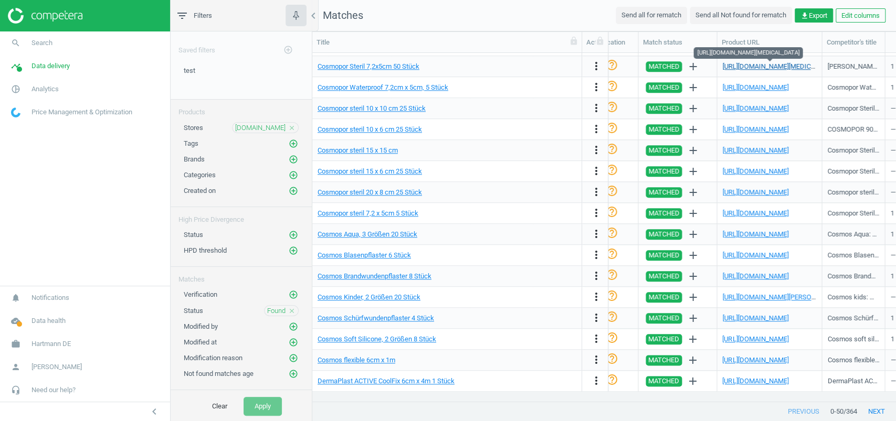
click at [769, 66] on link "https://www.amazon.de/-/en/Cosmopor-Sterile-Wound-Dressing-7-2cm/dp/B00IQ8WLJ6/…" at bounding box center [780, 66] width 117 height 8
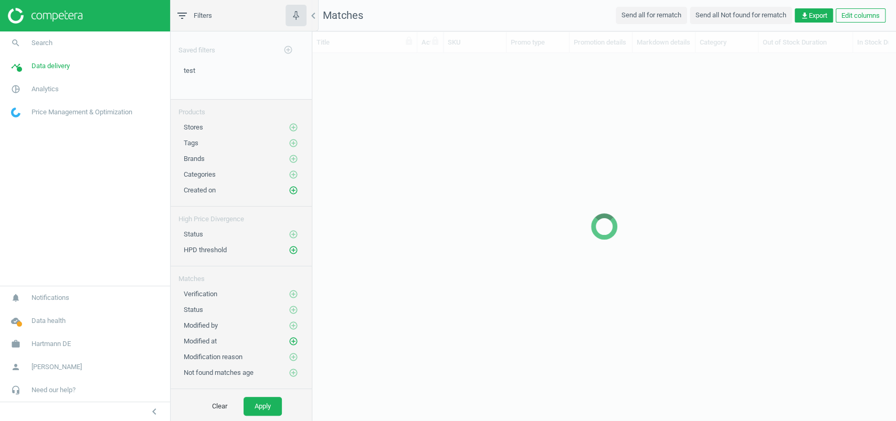
scroll to position [327, 572]
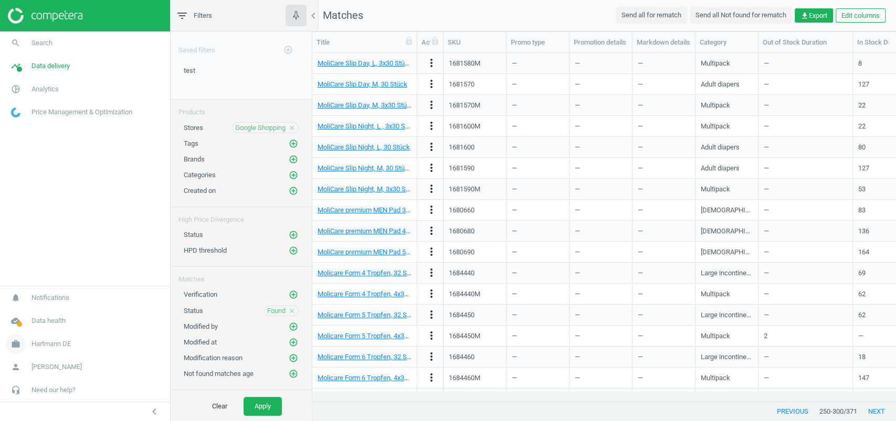
click at [45, 338] on link "work Hartmann DE" at bounding box center [85, 344] width 170 height 23
click at [39, 316] on span "Switch campaign" at bounding box center [35, 313] width 47 height 8
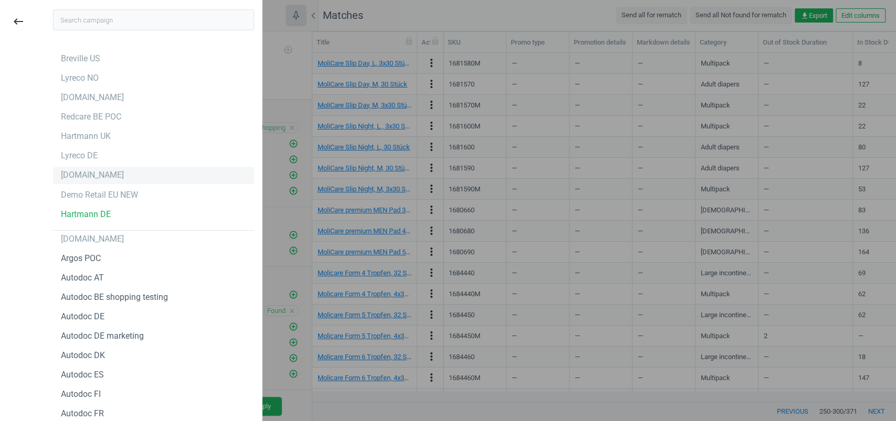
click at [110, 180] on div "[DOMAIN_NAME]" at bounding box center [153, 175] width 201 height 17
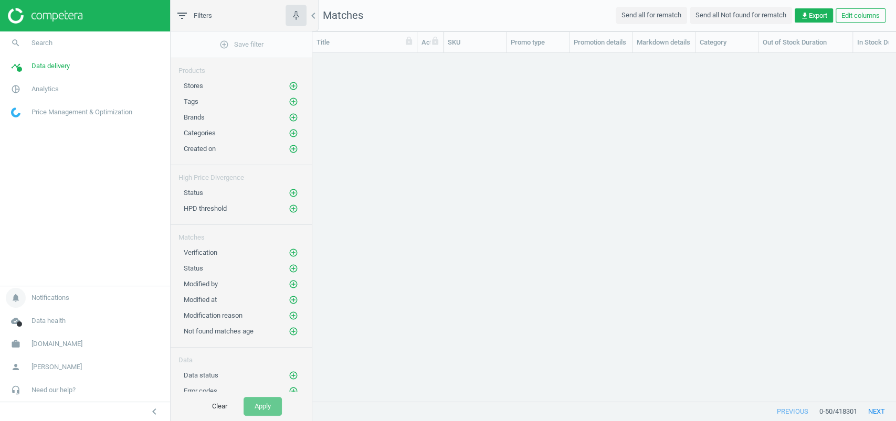
scroll to position [327, 572]
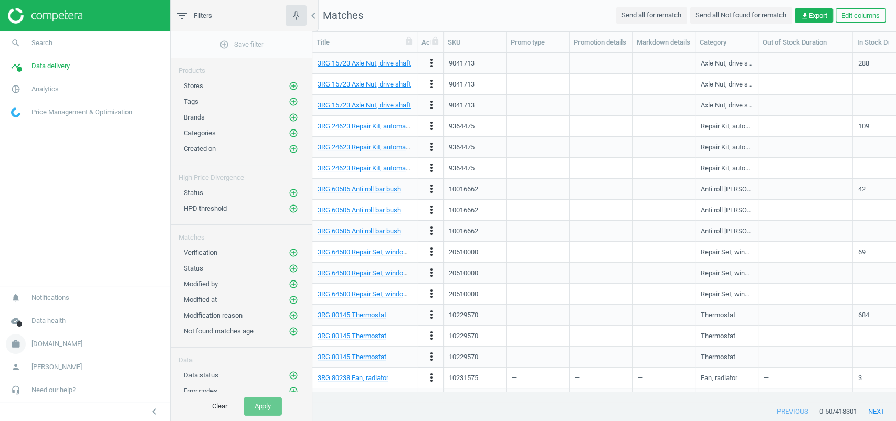
click at [33, 338] on link "work autodoc.de" at bounding box center [85, 344] width 170 height 23
click at [40, 313] on span "Switch campaign" at bounding box center [35, 313] width 47 height 8
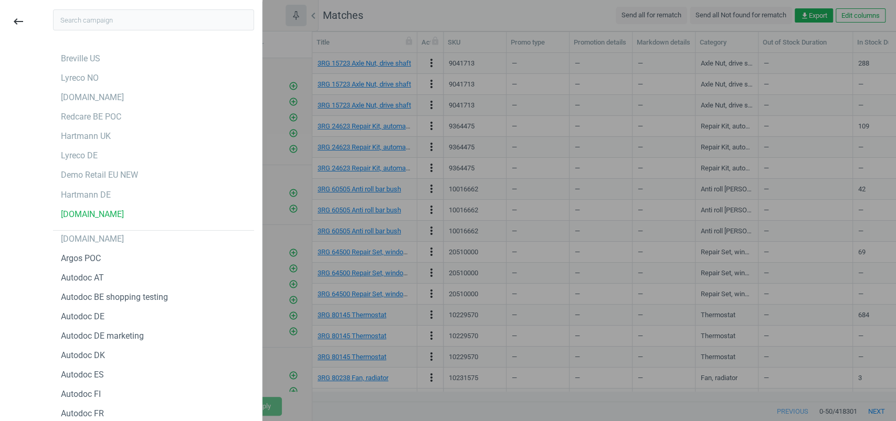
click at [134, 182] on div "Demo Retail EU NEW" at bounding box center [153, 175] width 201 height 17
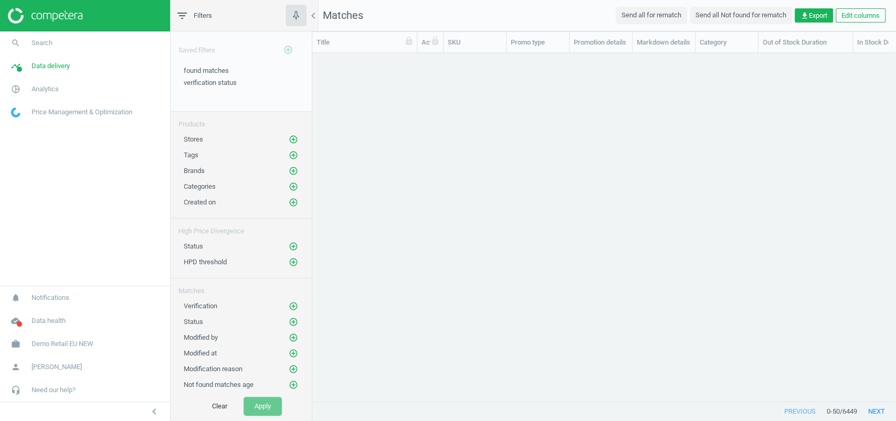
scroll to position [10, 11]
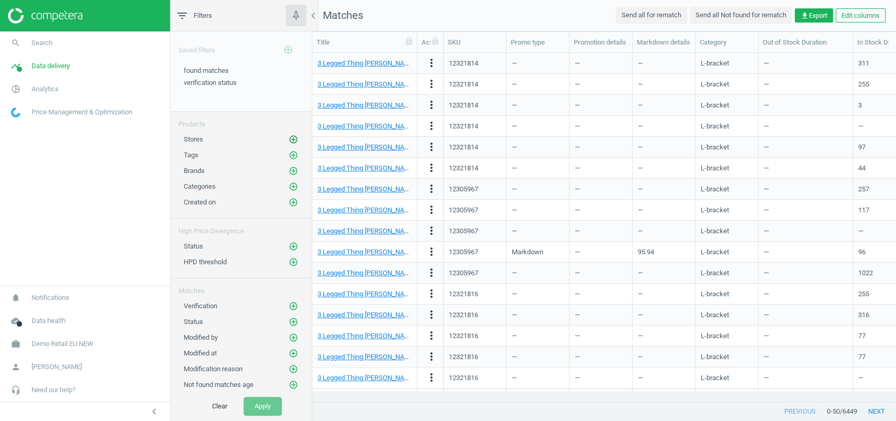
click at [289, 141] on icon "add_circle_outline" at bounding box center [293, 139] width 9 height 9
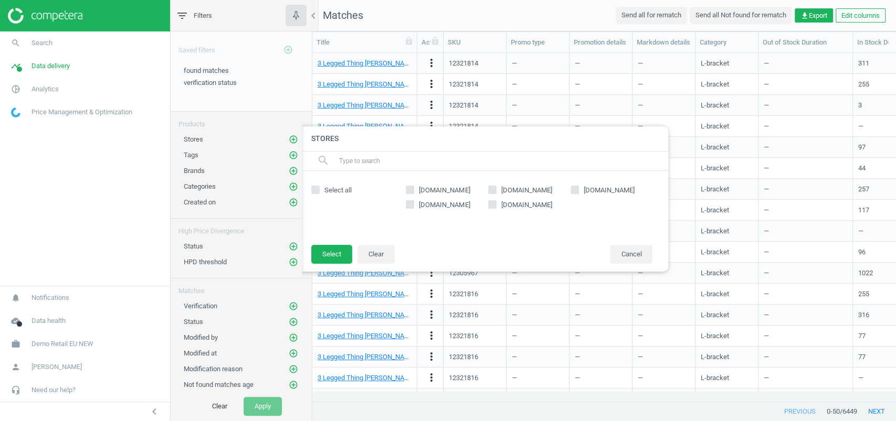
click at [499, 207] on span "[DOMAIN_NAME]" at bounding box center [526, 204] width 55 height 9
click at [495, 207] on input "[DOMAIN_NAME]" at bounding box center [491, 204] width 7 height 7
checkbox input "true"
click at [331, 260] on button "Select" at bounding box center [331, 254] width 41 height 19
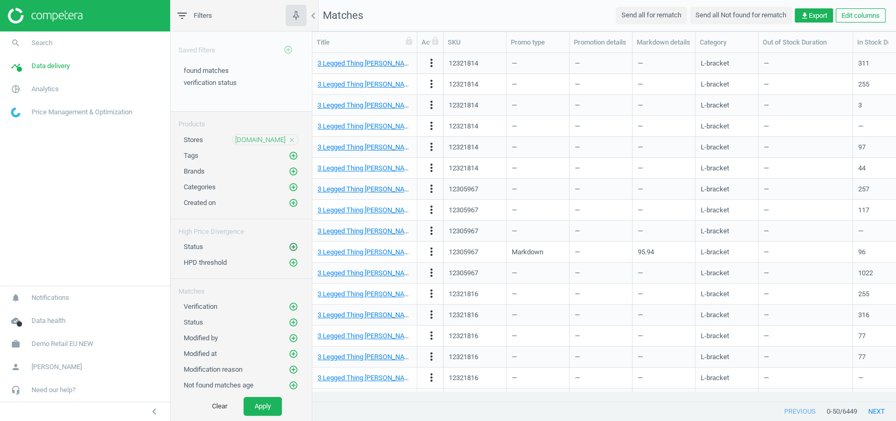
click at [289, 245] on icon "add_circle_outline" at bounding box center [293, 246] width 9 height 9
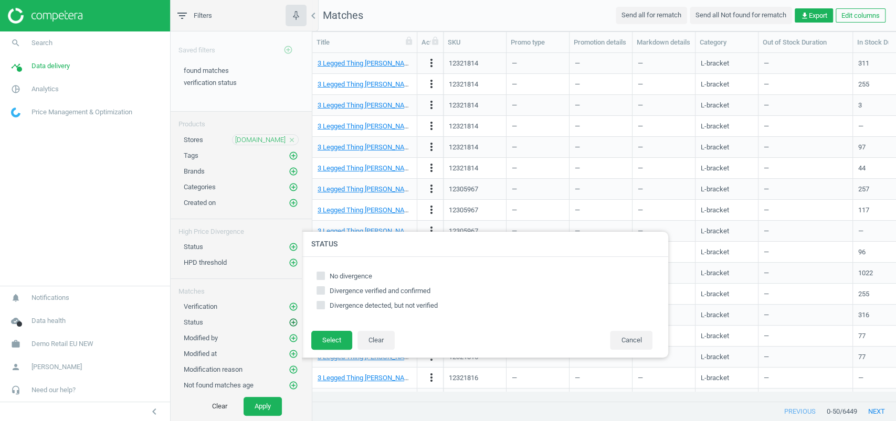
click at [289, 320] on icon "add_circle_outline" at bounding box center [293, 322] width 9 height 9
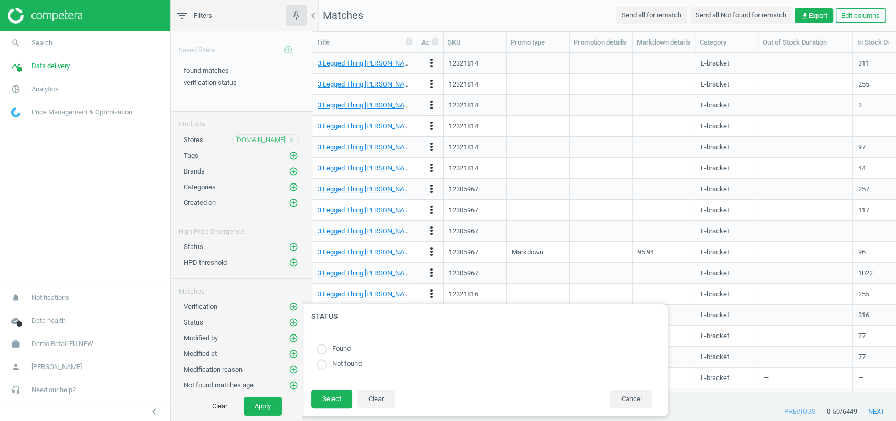
click at [313, 346] on div "Found Not found" at bounding box center [484, 359] width 346 height 39
drag, startPoint x: 320, startPoint y: 348, endPoint x: 327, endPoint y: 371, distance: 23.6
click at [321, 349] on input "radio" at bounding box center [321, 349] width 10 height 10
radio input "true"
drag, startPoint x: 328, startPoint y: 405, endPoint x: 305, endPoint y: 407, distance: 23.2
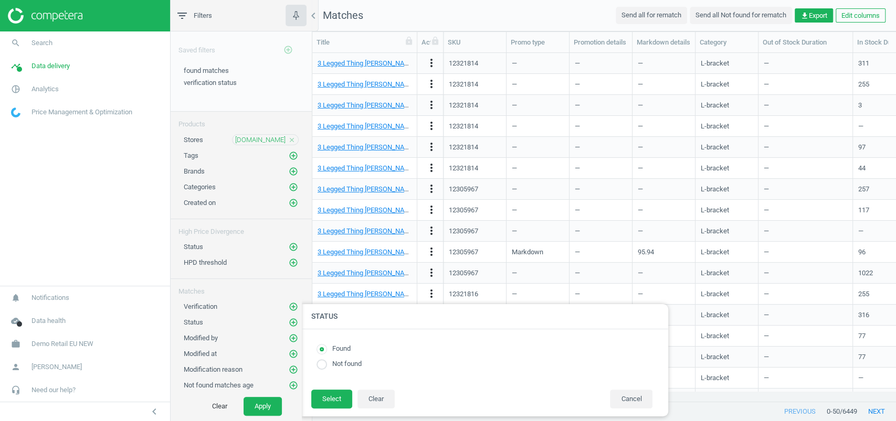
click at [328, 404] on button "Select" at bounding box center [331, 399] width 41 height 19
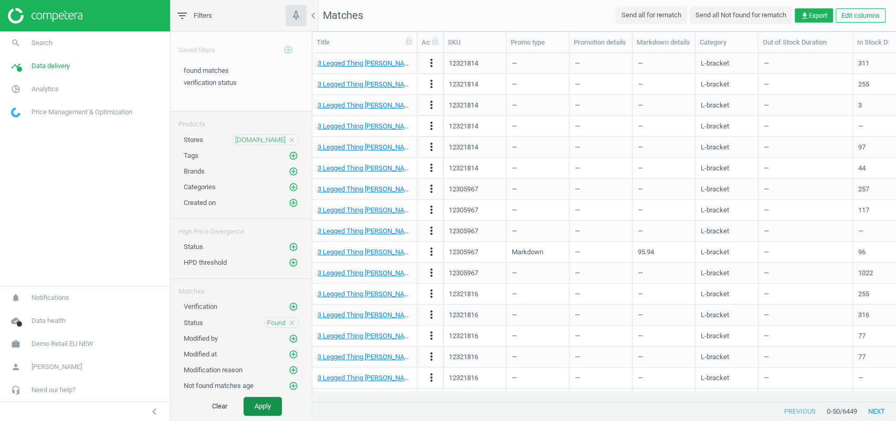
click at [274, 409] on button "Apply" at bounding box center [262, 406] width 38 height 19
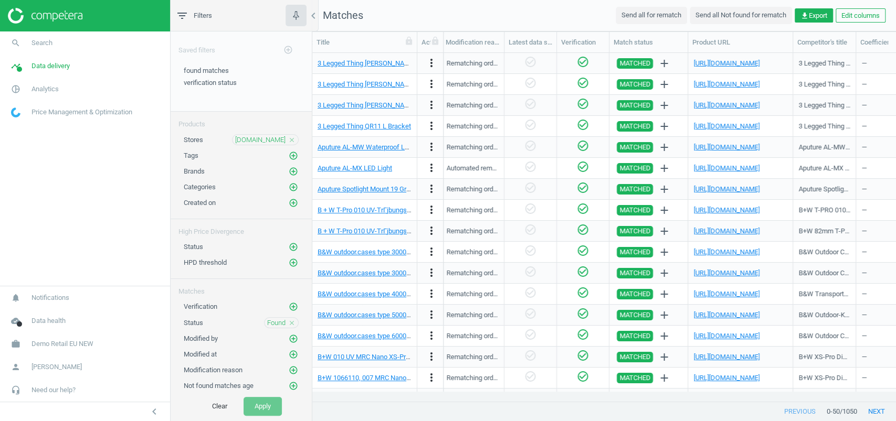
scroll to position [0, 1050]
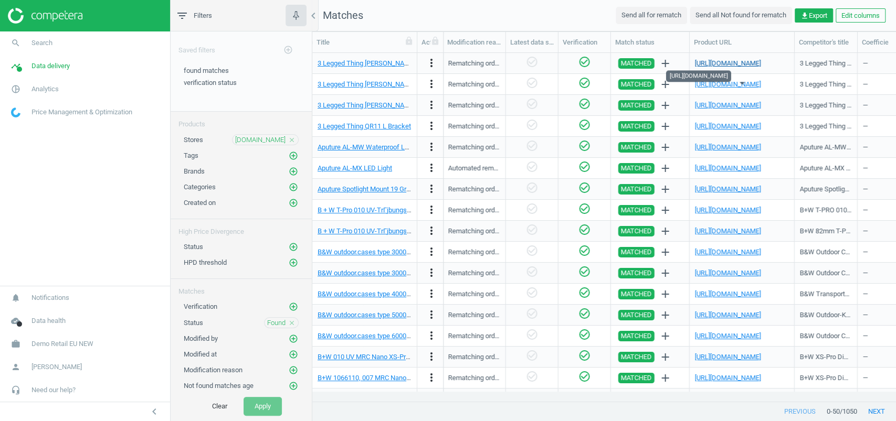
click at [725, 59] on link "[URL][DOMAIN_NAME]" at bounding box center [728, 63] width 66 height 8
click at [724, 231] on link "[URL][DOMAIN_NAME]" at bounding box center [728, 231] width 66 height 8
click at [725, 271] on link "[URL][DOMAIN_NAME]" at bounding box center [728, 273] width 66 height 8
click at [759, 353] on link "[URL][DOMAIN_NAME]" at bounding box center [728, 357] width 66 height 8
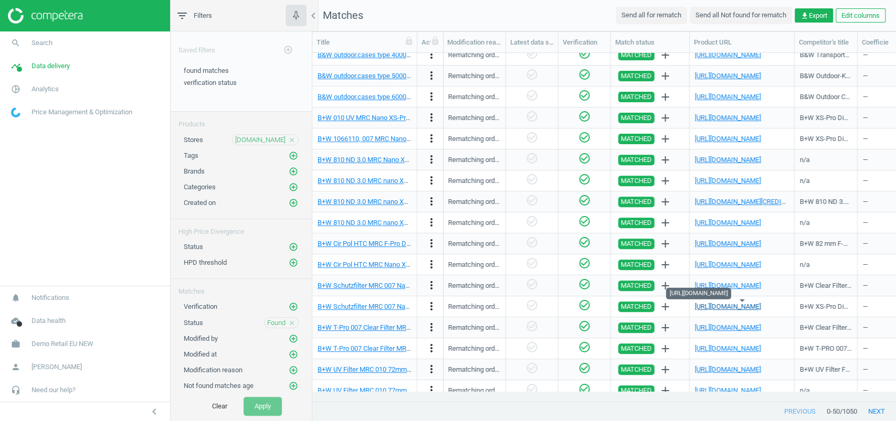
click at [753, 304] on link "[URL][DOMAIN_NAME]" at bounding box center [728, 307] width 66 height 8
click at [752, 325] on link "[URL][DOMAIN_NAME]" at bounding box center [728, 328] width 66 height 8
click at [741, 367] on link "[URL][DOMAIN_NAME]" at bounding box center [728, 370] width 66 height 8
